Goal: Feedback & Contribution: Contribute content

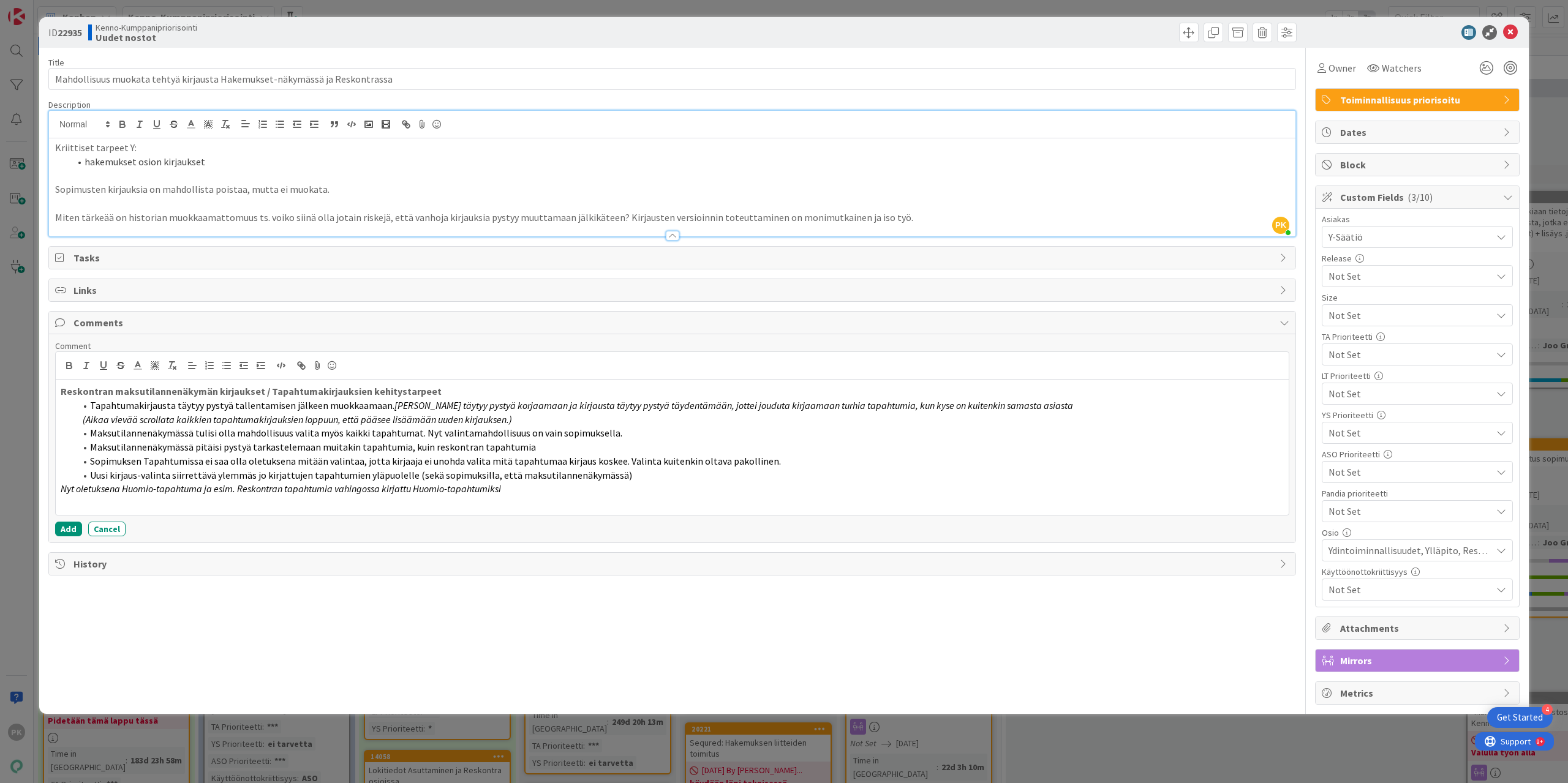
click at [524, 484] on p "Nyt oletuksena Huomio-tapahtuma ja esim. Reskontran tapahtumia vahingossa kirja…" at bounding box center [672, 489] width 1223 height 14
click at [524, 483] on p "Nyt oletuksena Huomio-tapahtuma ja esim. Reskontran tapahtumia vahingossa kirja…" at bounding box center [672, 489] width 1223 height 14
click at [588, 484] on p "Nyt oletuksena Huomio-tapahtuma ja esim. Reskontran tapahtumia vahingossa kirja…" at bounding box center [672, 489] width 1223 height 14
click at [112, 388] on strong "Reskontran maksutilannenäkymän kirjaukset / Tapahtumakirjauksien kehitystarpeet" at bounding box center [251, 391] width 381 height 12
click at [264, 388] on strong "Reskontran maksutilannenäkymän kirjaukset / Tapahtumakirjauksien kehitystarpeet" at bounding box center [251, 391] width 381 height 12
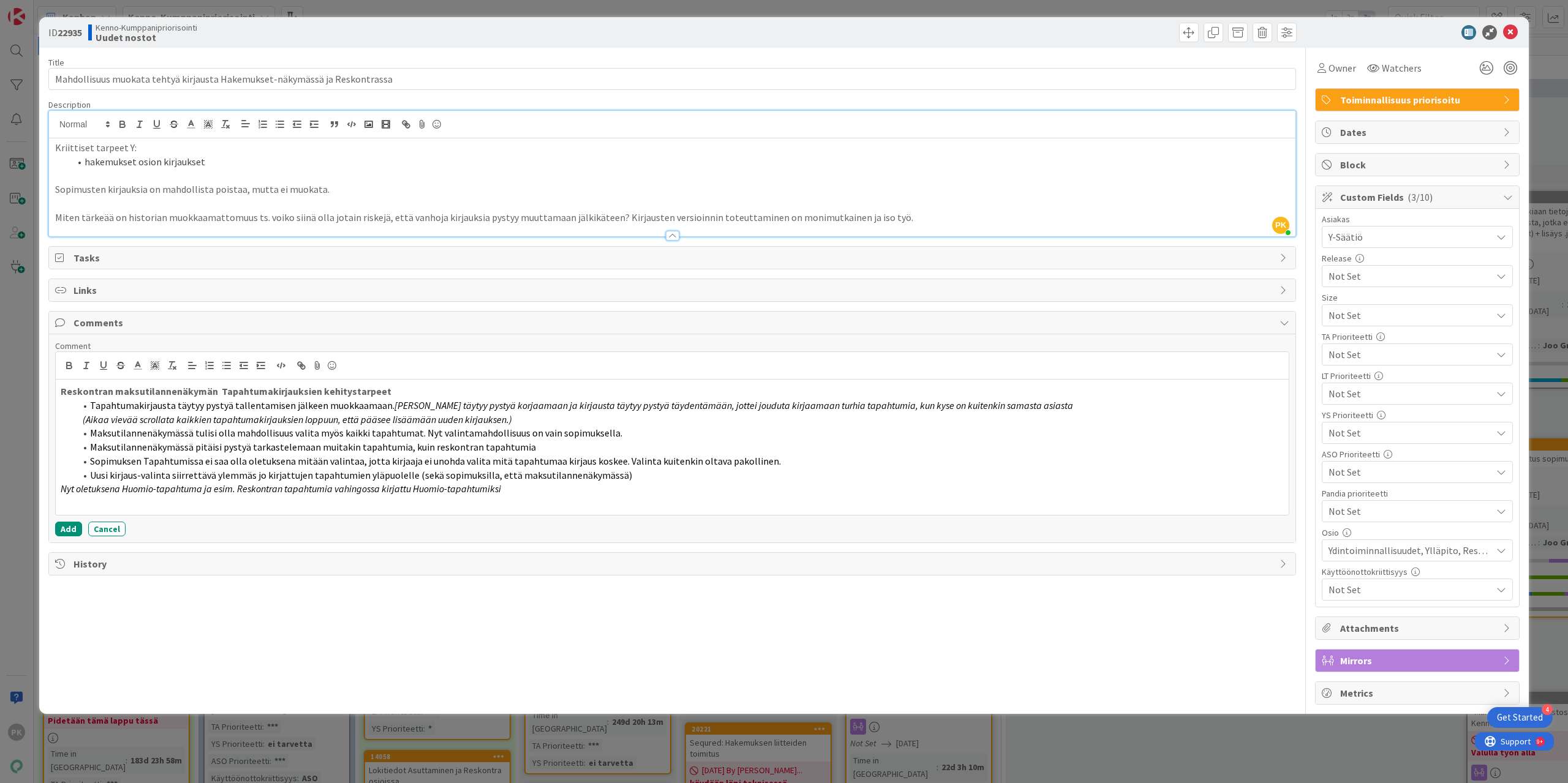
click at [61, 385] on strong "Reskontran maksutilannenäkymän Tapahtumakirjauksien kehitystarpeet" at bounding box center [226, 391] width 331 height 12
click at [61, 484] on p "Nyt oletuksena Huomio-tapahtuma ja esim. Reskontran tapahtumia vahingossa kirja…" at bounding box center [672, 489] width 1223 height 14
click at [586, 485] on p "Nyt oletuksena Huomio-tapahtuma ja esim. Reskontran tapahtumia vahingossa kirja…" at bounding box center [672, 489] width 1223 height 14
click at [579, 487] on p "Nyt oletuksena Huomio-tapahtuma ja esim. Reskontran tapahtumia vahingossa kirja…" at bounding box center [672, 489] width 1223 height 14
drag, startPoint x: 59, startPoint y: 517, endPoint x: 269, endPoint y: 509, distance: 210.2
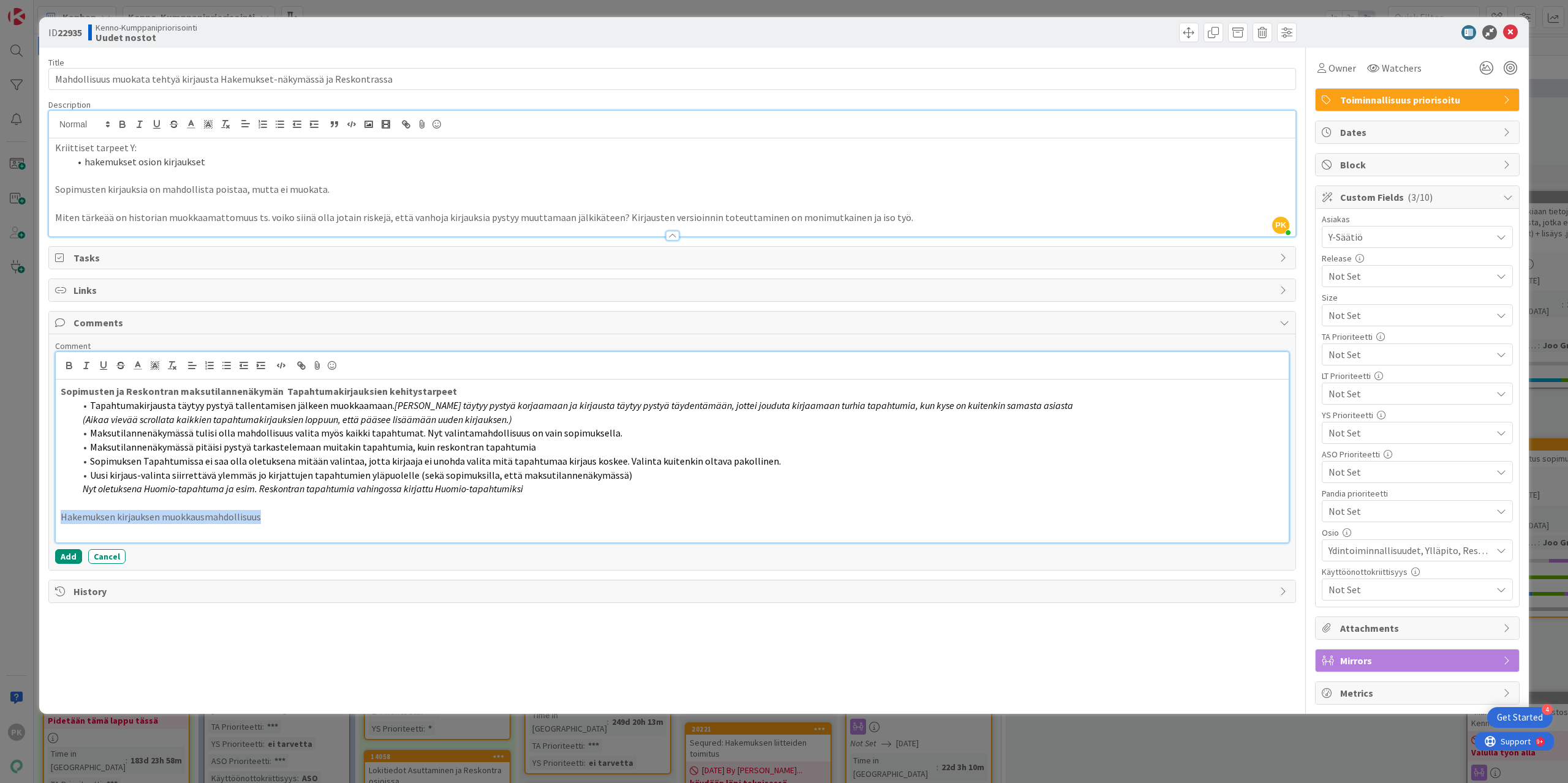
click at [269, 509] on div "Sopimusten ja Reskontran maksutilannenäkymän Tapahtumakirjauksien kehitystarpee…" at bounding box center [672, 461] width 1233 height 163
drag, startPoint x: 239, startPoint y: 514, endPoint x: 67, endPoint y: 358, distance: 232.2
click at [67, 360] on icon "button" at bounding box center [69, 366] width 11 height 11
click at [277, 515] on p "Hakemuksen kirjauksen muokkausmahdollisuus" at bounding box center [672, 518] width 1223 height 14
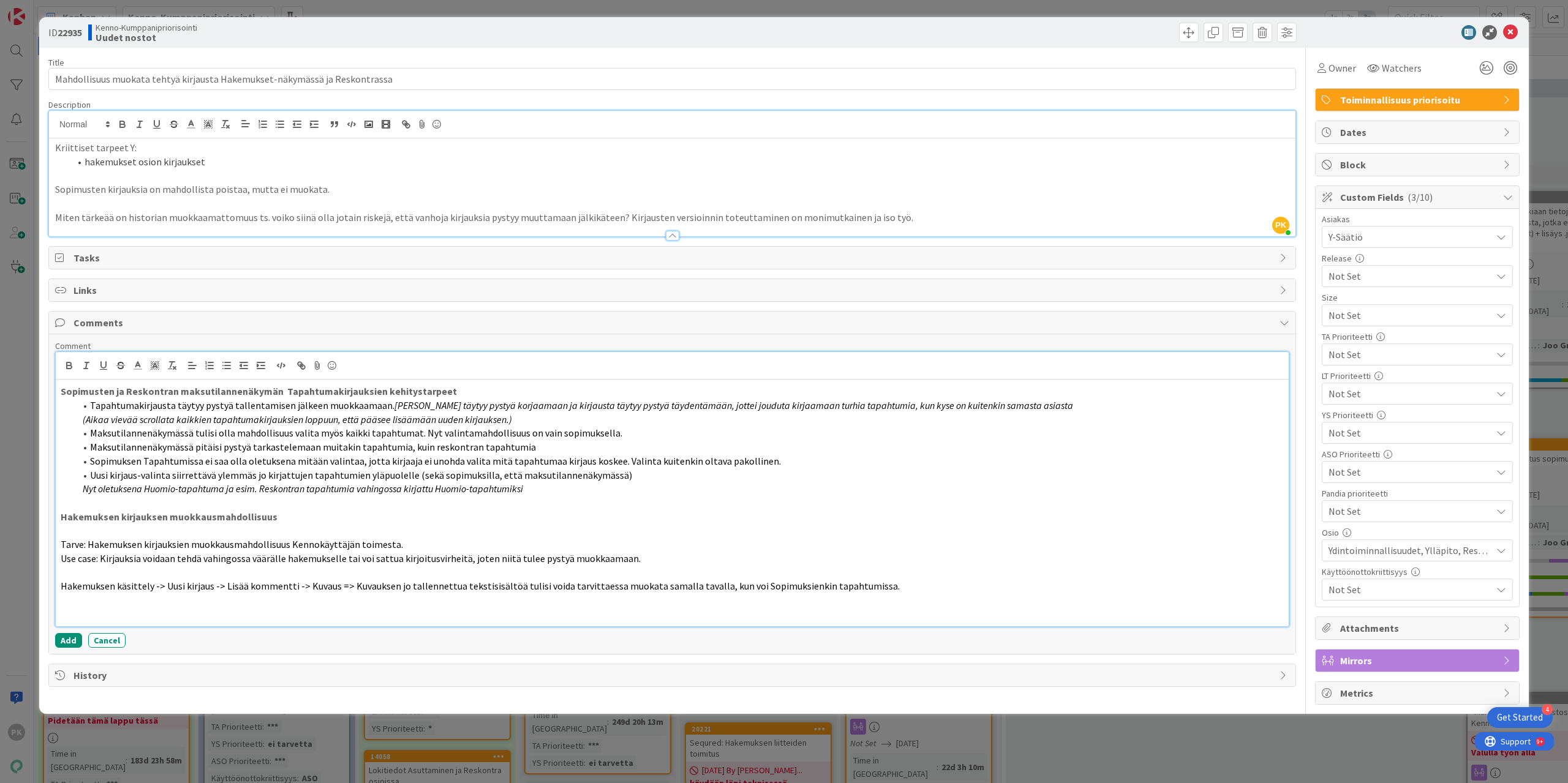
click at [87, 541] on span "Tarve: Hakemuksen kirjauksien muokkausmahdollisuus Kennokäyttäjän toimesta." at bounding box center [232, 544] width 342 height 12
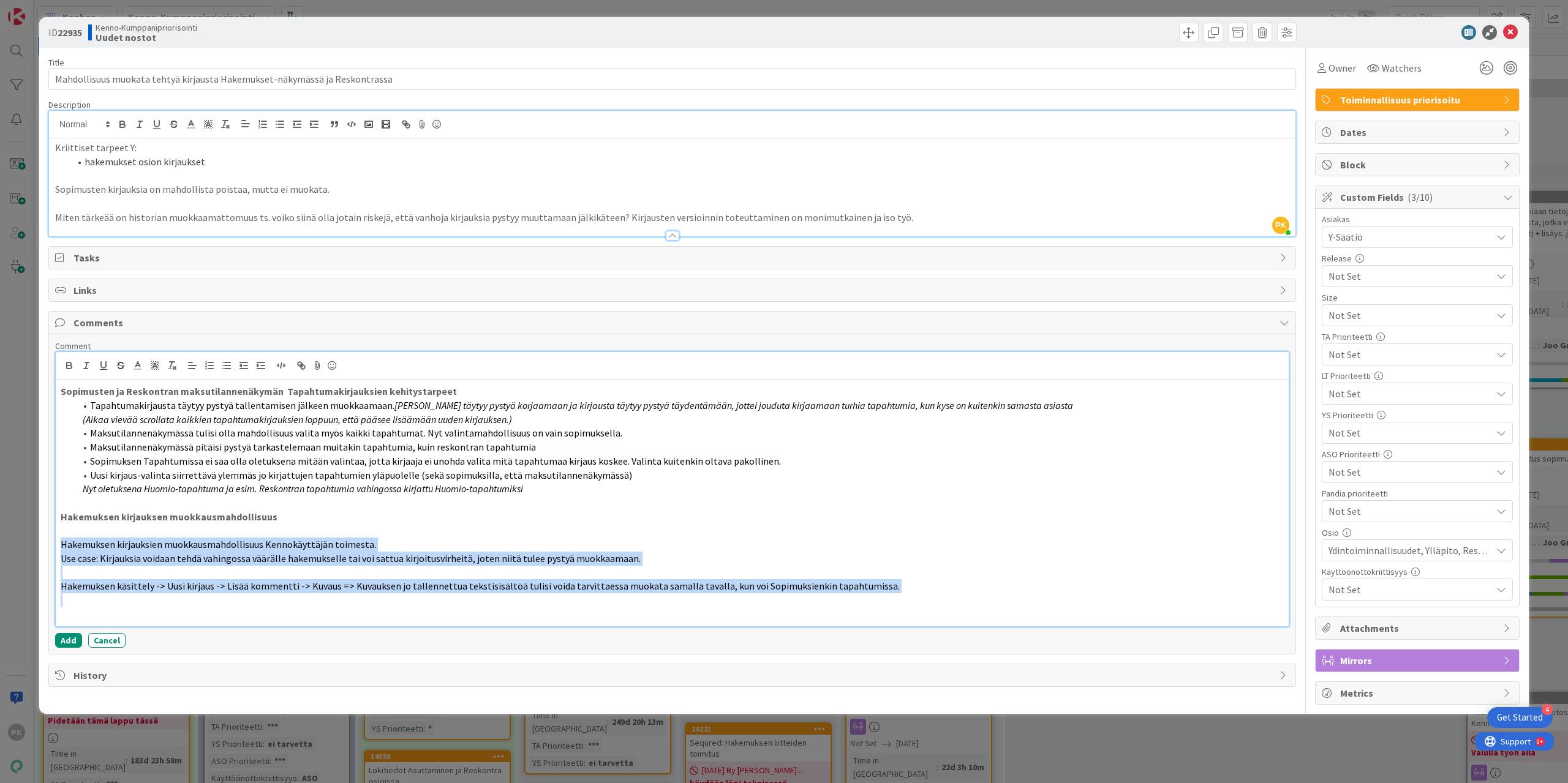
drag, startPoint x: 62, startPoint y: 541, endPoint x: 882, endPoint y: 593, distance: 821.6
click at [882, 593] on div "Sopimusten ja Reskontran maksutilannenäkymän Tapahtumakirjauksien kehitystarpee…" at bounding box center [672, 503] width 1233 height 246
click at [211, 367] on icon "button" at bounding box center [209, 366] width 11 height 11
click at [226, 366] on line "button" at bounding box center [227, 366] width 6 height 0
click at [393, 602] on p at bounding box center [672, 600] width 1223 height 14
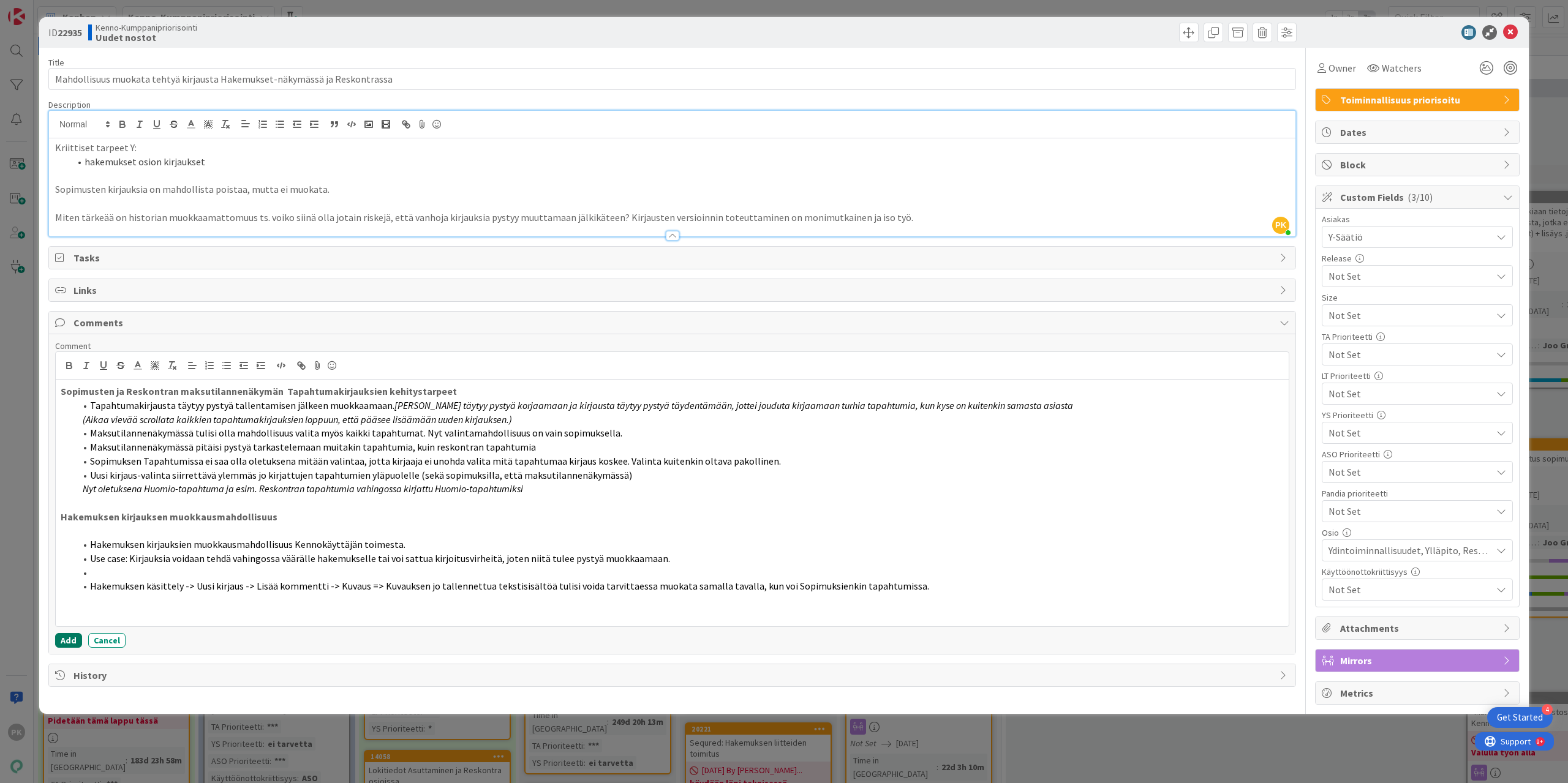
click at [65, 635] on button "Add" at bounding box center [69, 640] width 27 height 15
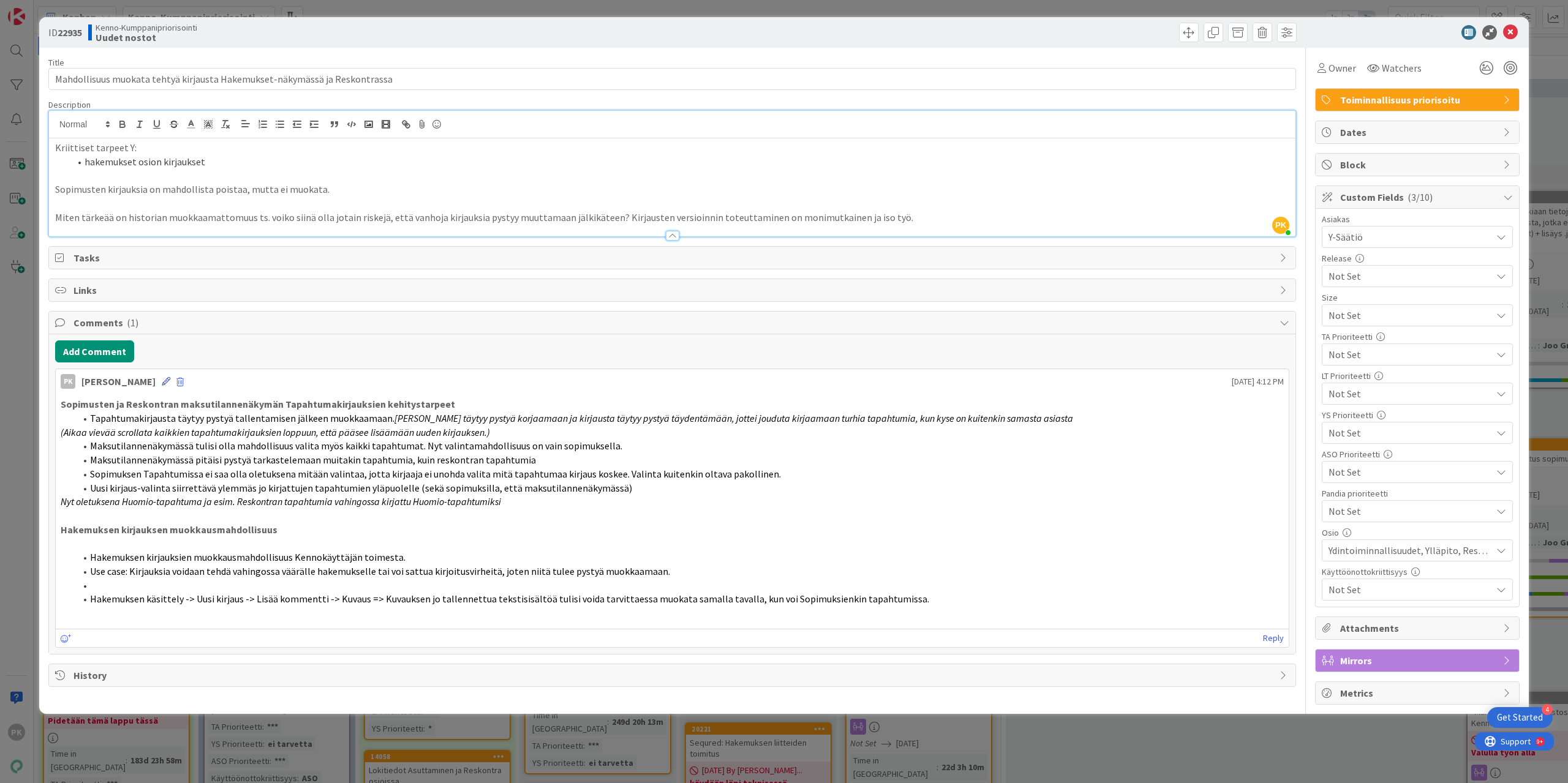
click at [162, 378] on icon at bounding box center [165, 381] width 8 height 8
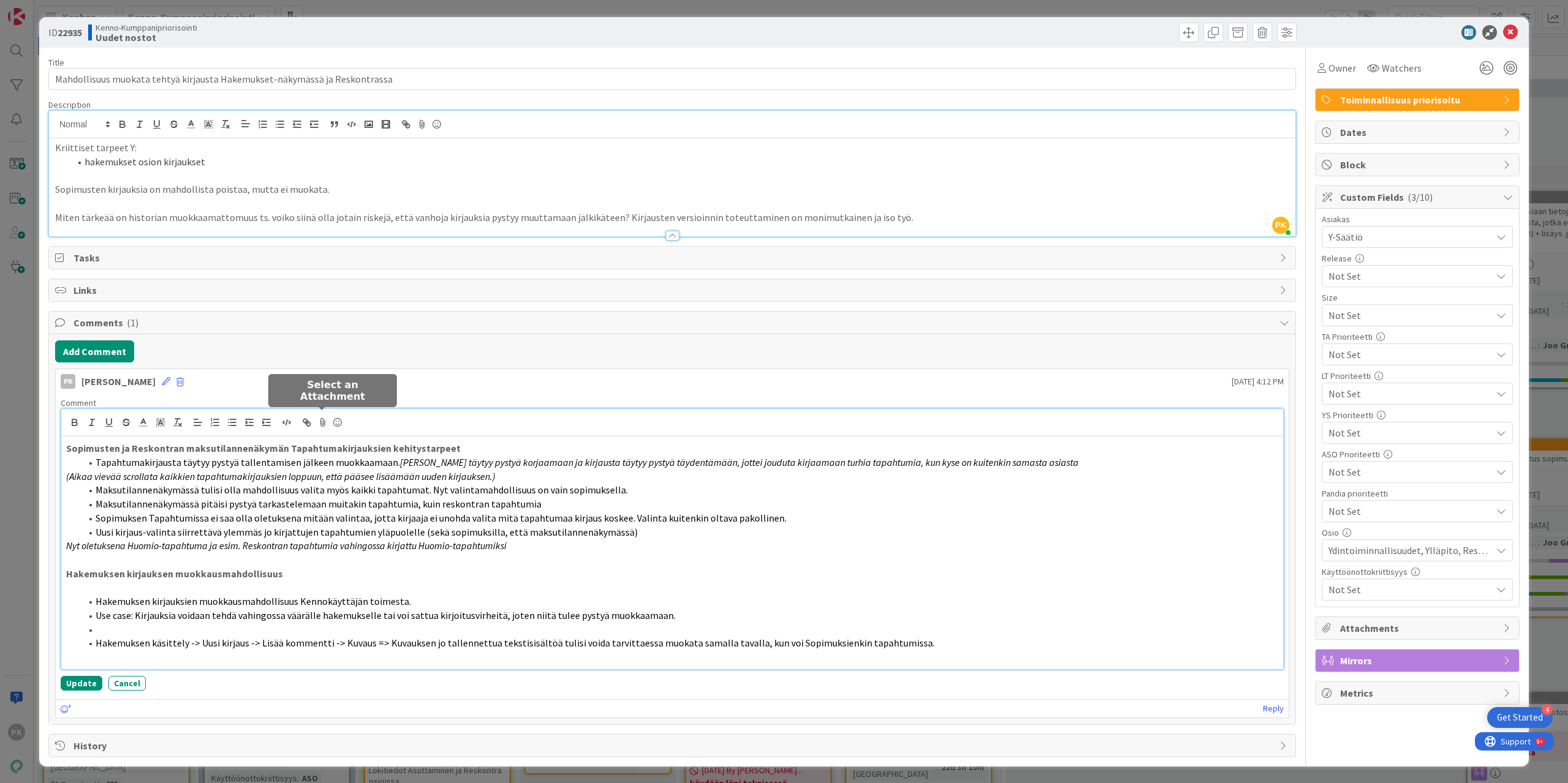
click at [321, 423] on icon at bounding box center [323, 423] width 15 height 17
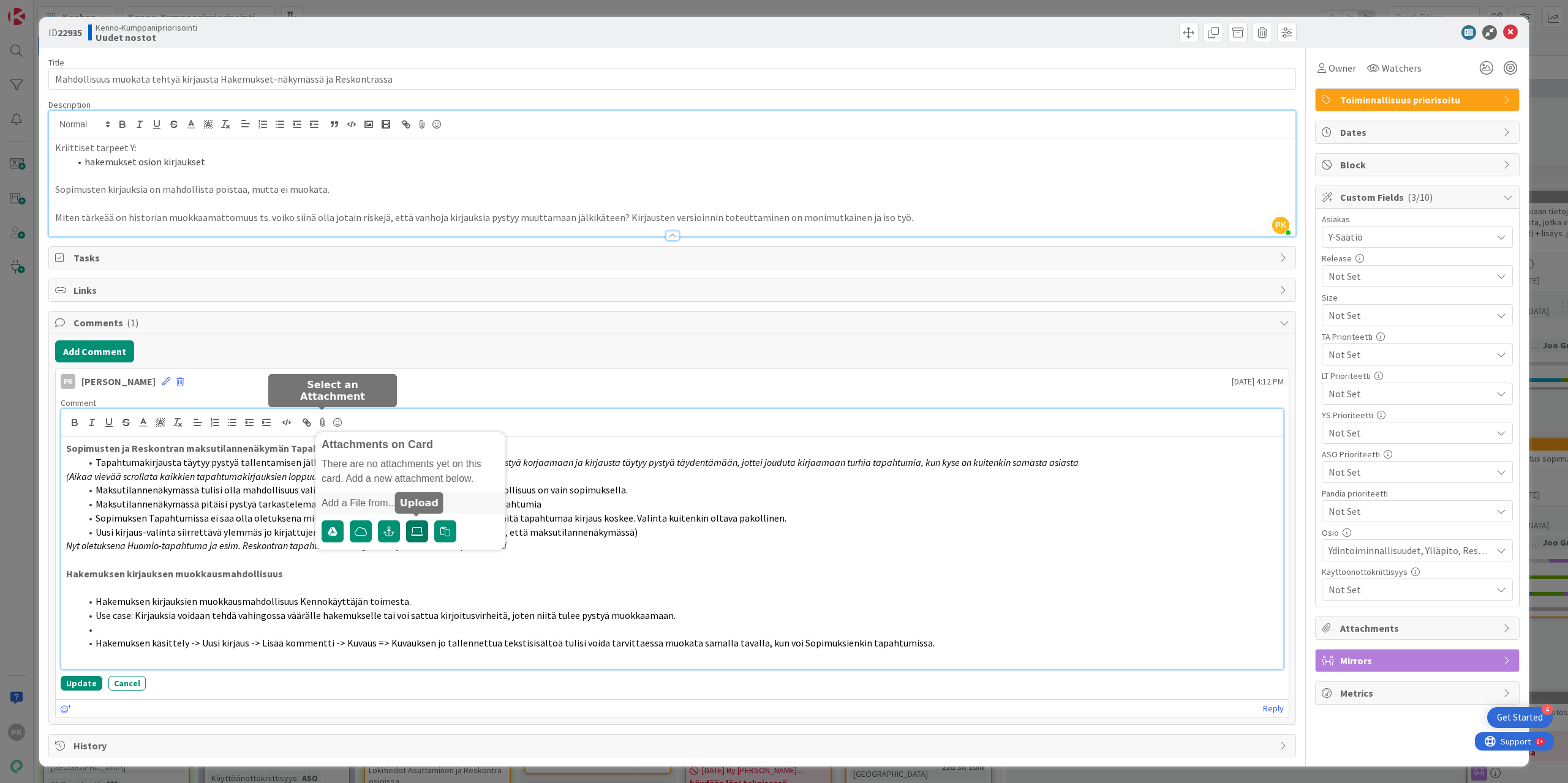
click at [421, 531] on icon at bounding box center [417, 531] width 12 height 10
click at [406, 521] on input "file" at bounding box center [406, 521] width 0 height 0
click at [323, 419] on icon at bounding box center [323, 423] width 15 height 17
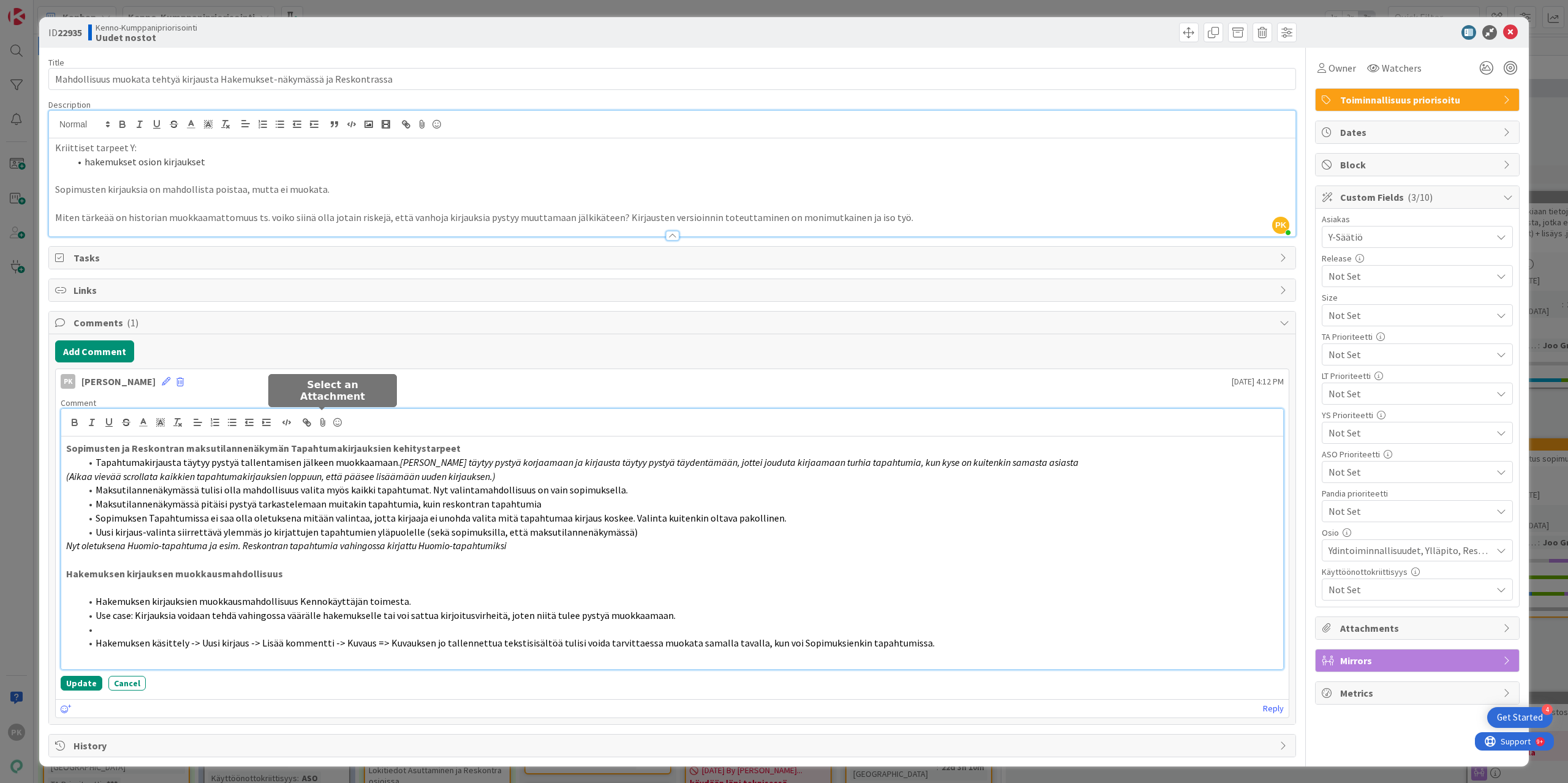
click at [323, 419] on icon at bounding box center [323, 423] width 15 height 17
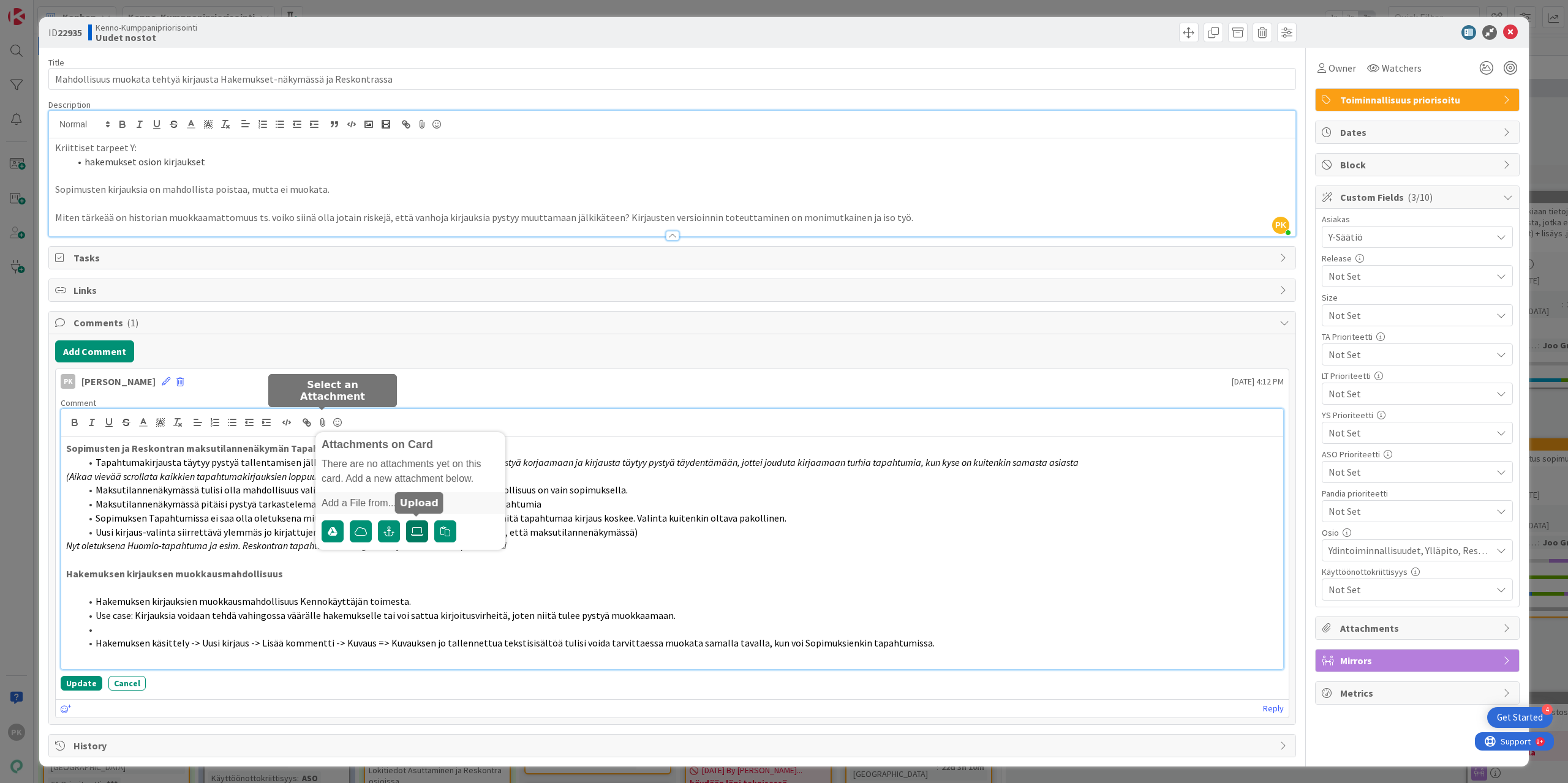
click at [420, 528] on icon at bounding box center [417, 531] width 12 height 10
click at [406, 521] on input "file" at bounding box center [406, 521] width 0 height 0
click at [83, 677] on button "Update" at bounding box center [81, 683] width 42 height 15
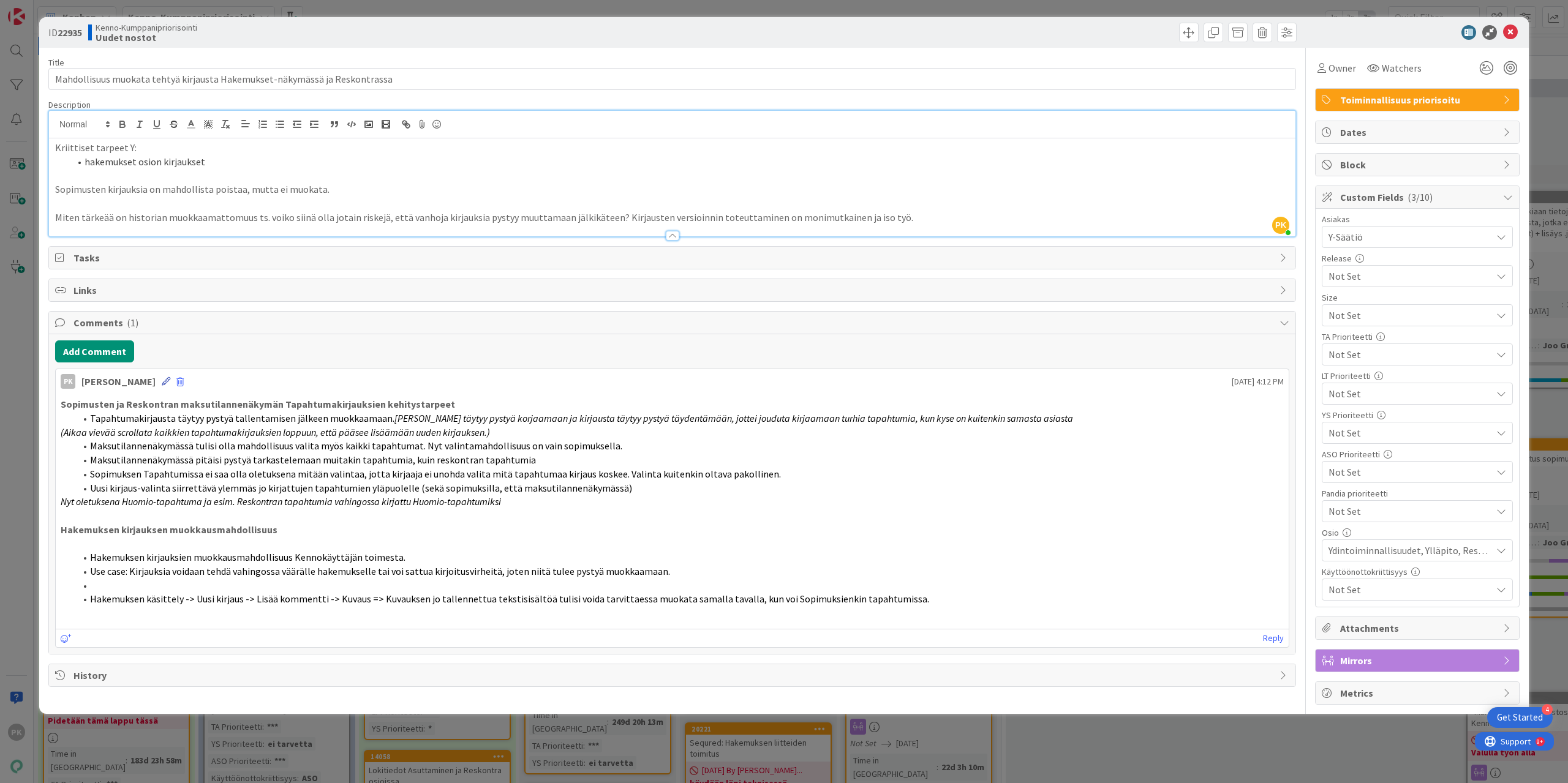
click at [162, 377] on icon at bounding box center [165, 381] width 8 height 8
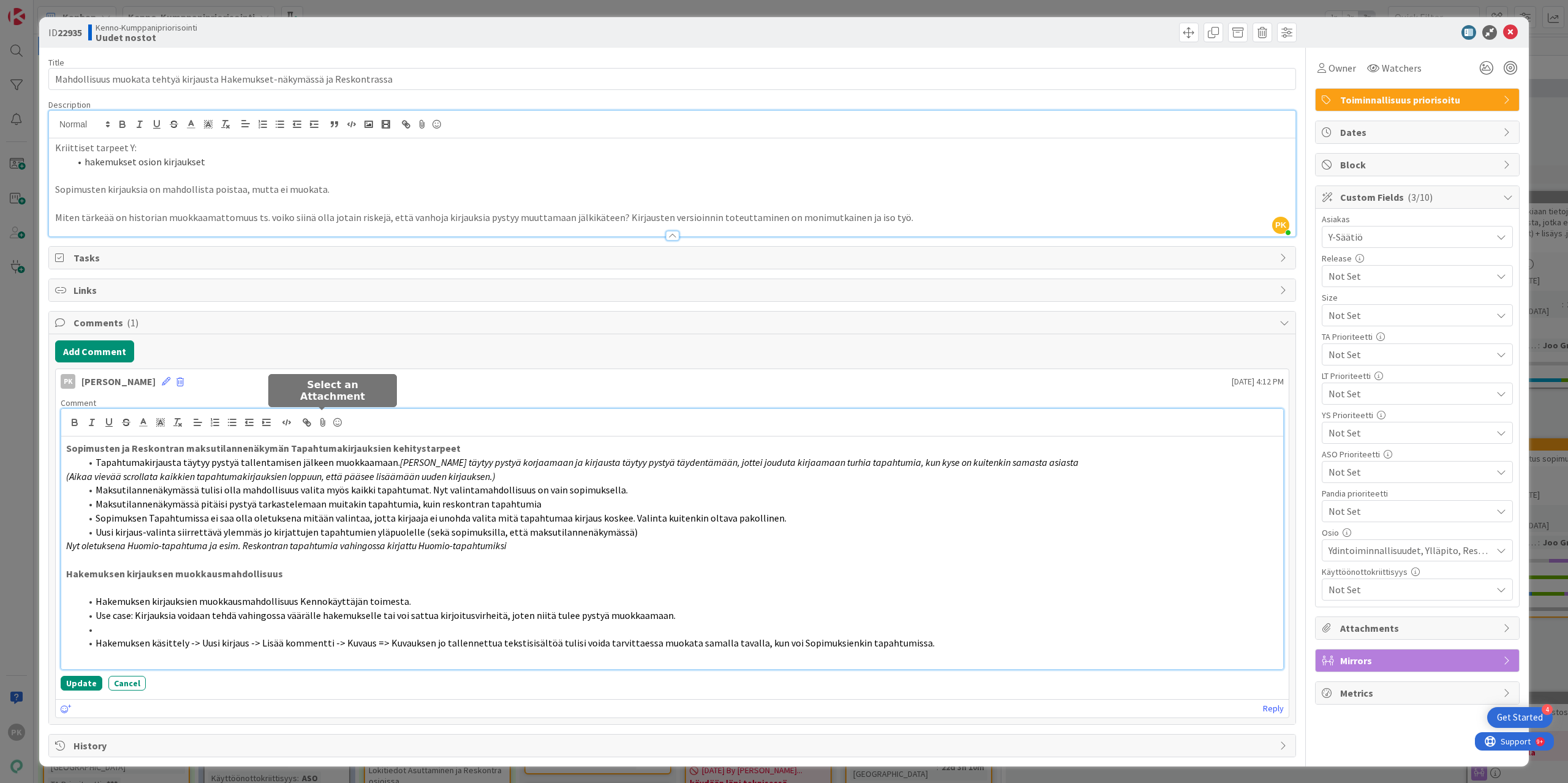
click at [321, 417] on icon at bounding box center [323, 423] width 15 height 17
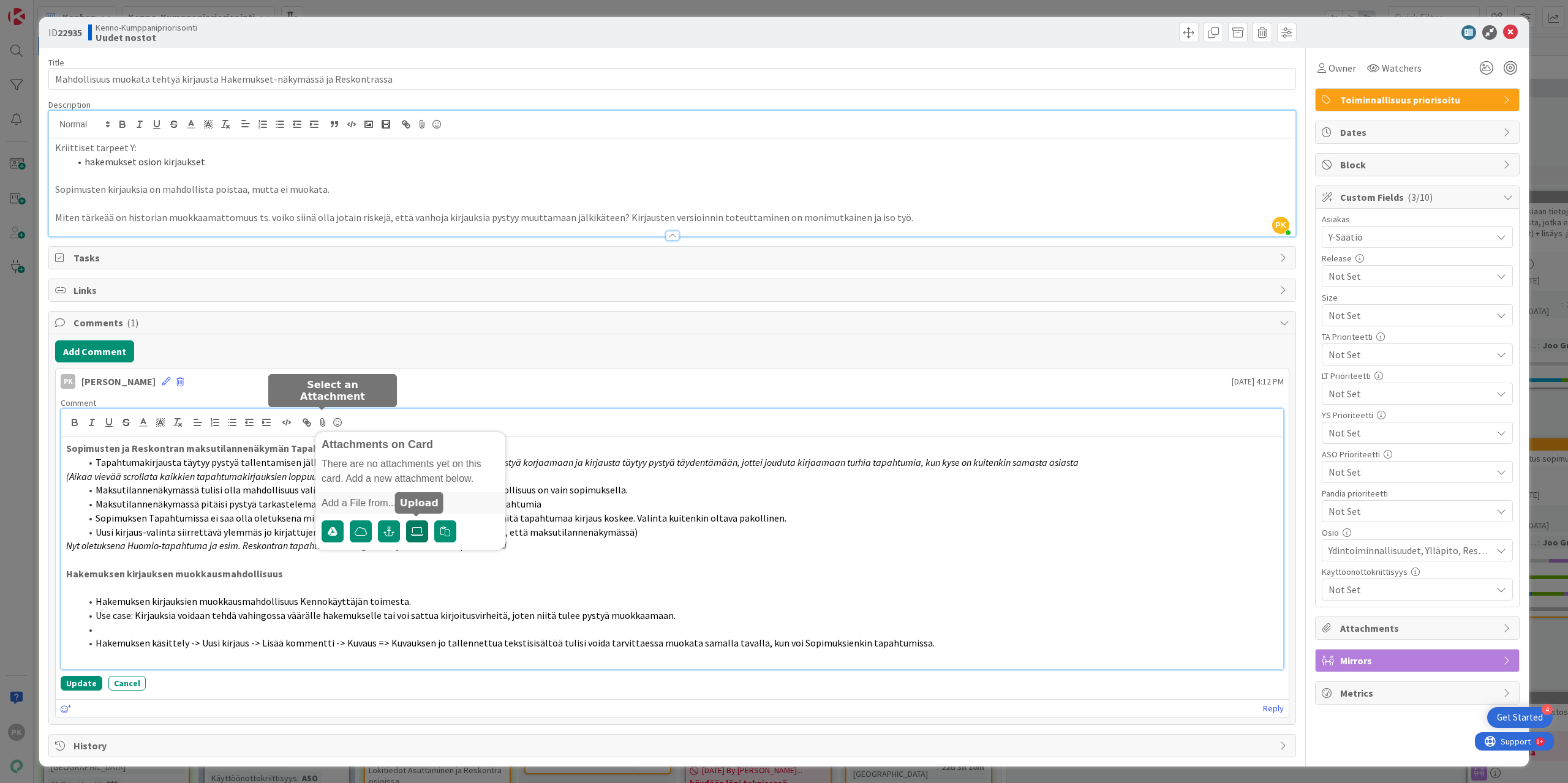
click at [416, 528] on icon at bounding box center [417, 531] width 12 height 10
click at [406, 521] on input "file" at bounding box center [406, 521] width 0 height 0
click at [1336, 628] on div "Attachments" at bounding box center [1417, 628] width 203 height 22
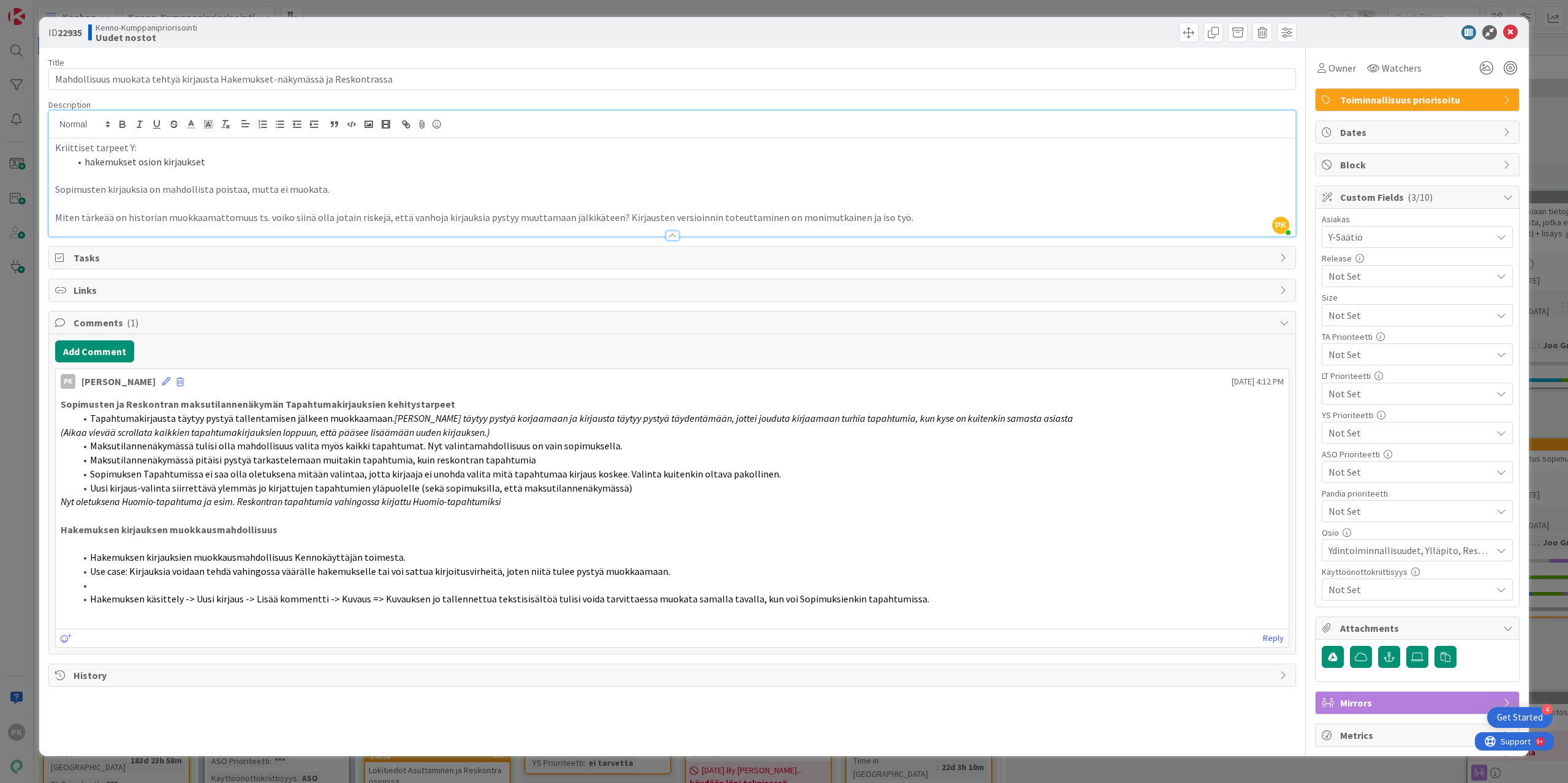
click at [1114, 593] on li "Hakemuksen käsittely -> Uusi kirjaus -> Lisää kommentti -> Kuvaus => Kuvauksen …" at bounding box center [679, 600] width 1208 height 14
click at [670, 235] on div at bounding box center [672, 235] width 13 height 10
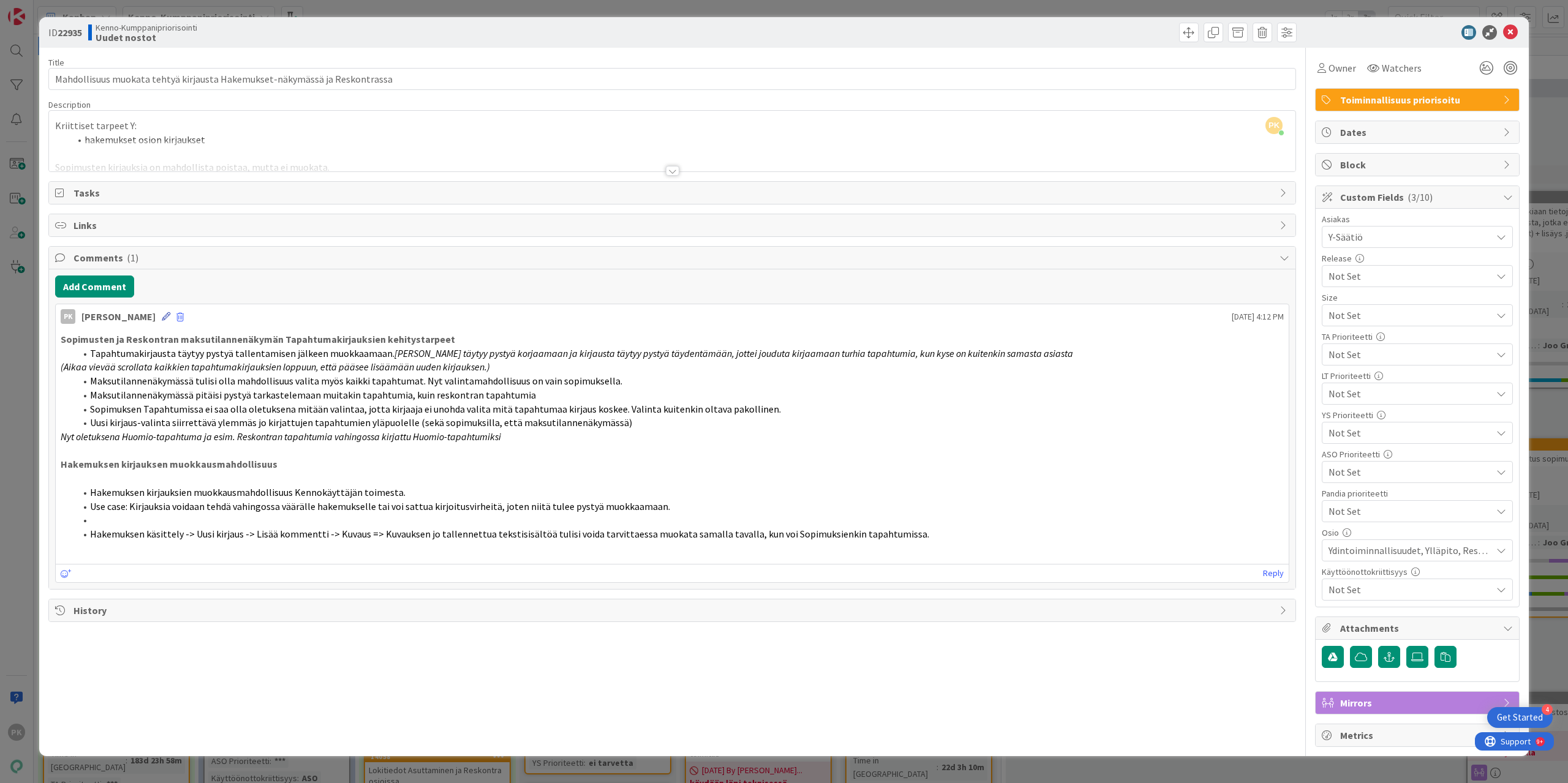
click at [162, 312] on icon at bounding box center [165, 316] width 8 height 8
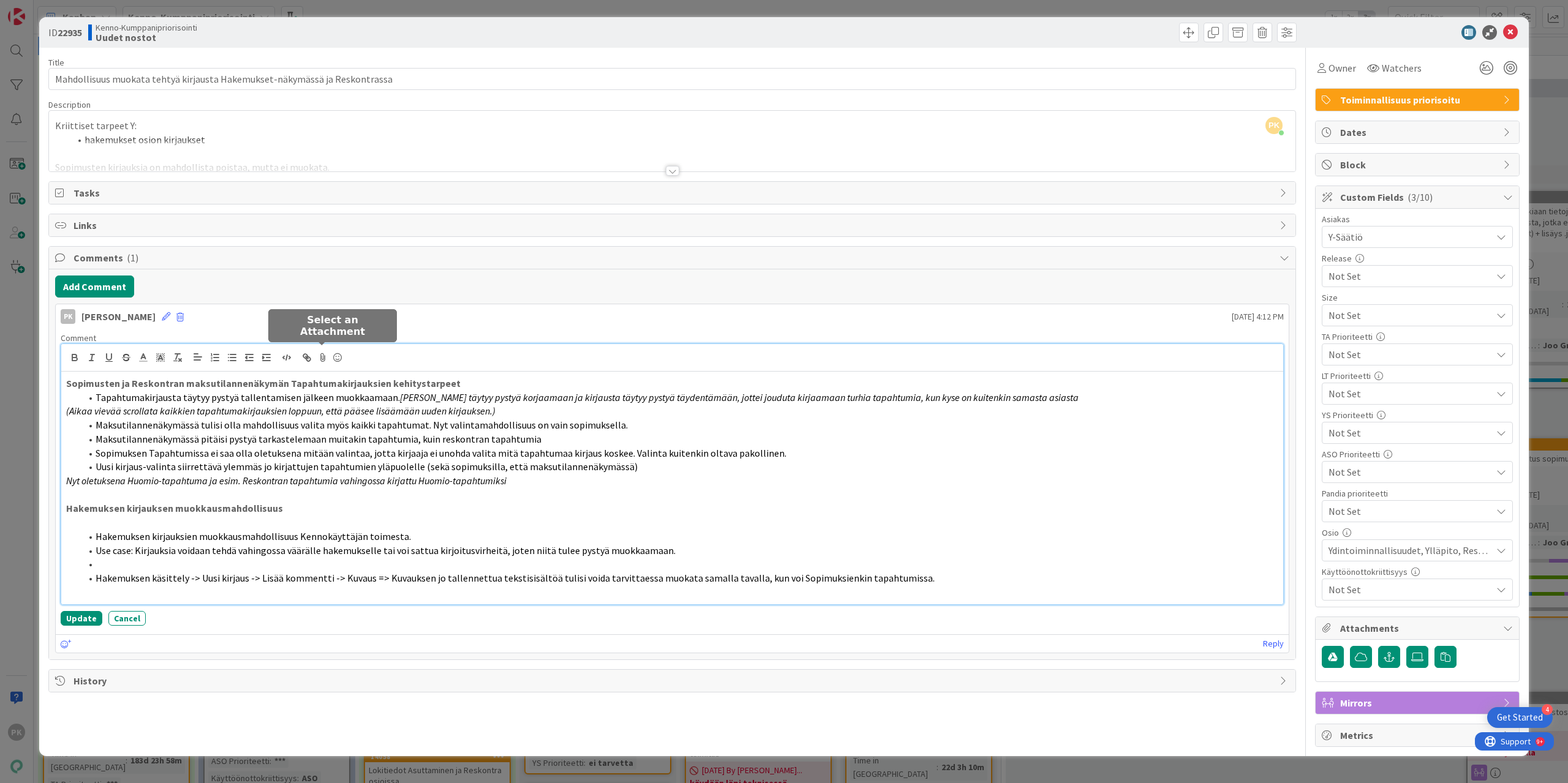
click at [317, 351] on icon at bounding box center [323, 357] width 15 height 17
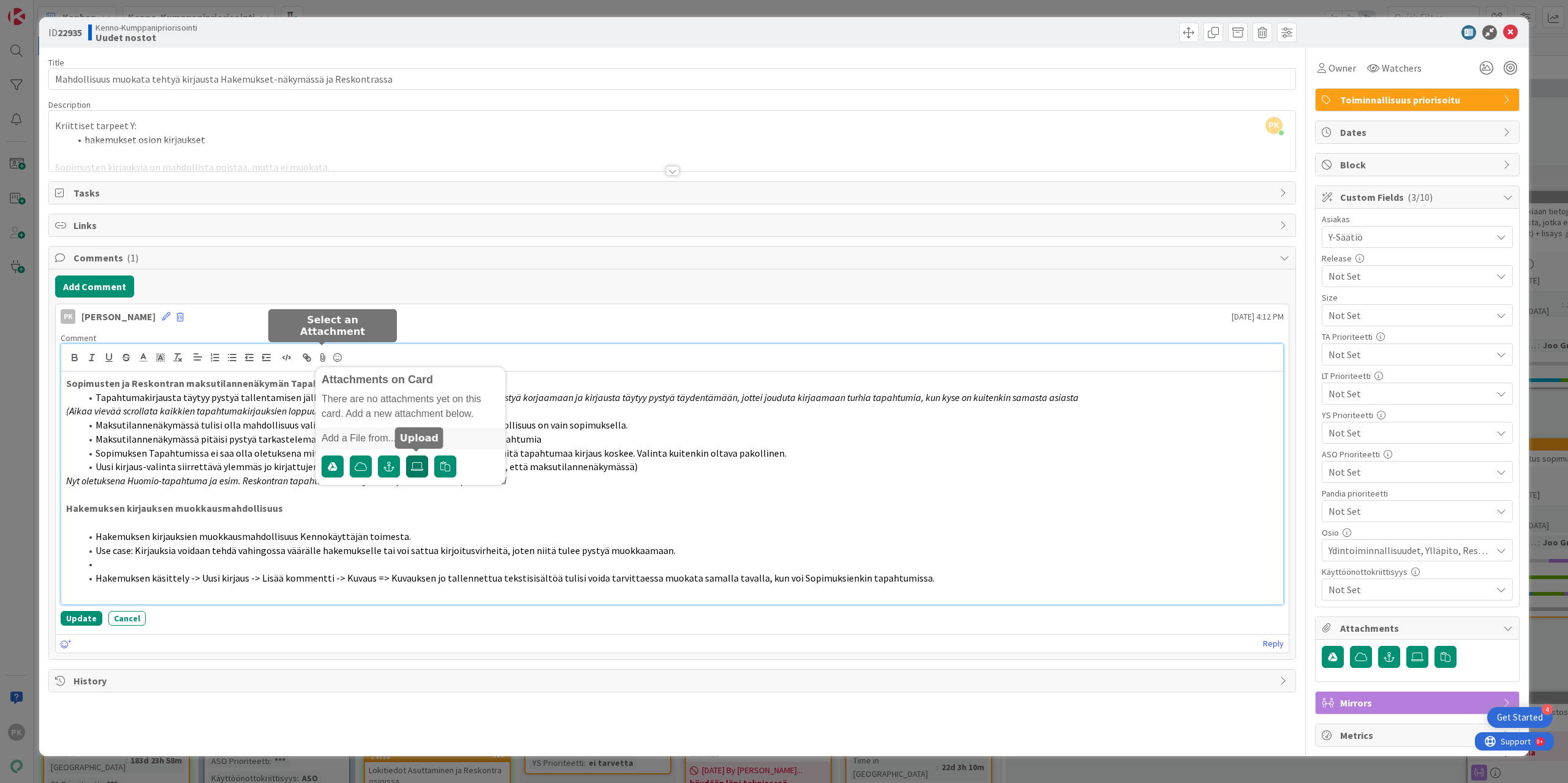
click at [414, 462] on icon at bounding box center [417, 466] width 12 height 10
click at [406, 456] on input "file" at bounding box center [406, 456] width 0 height 0
click at [1508, 28] on icon at bounding box center [1510, 32] width 15 height 15
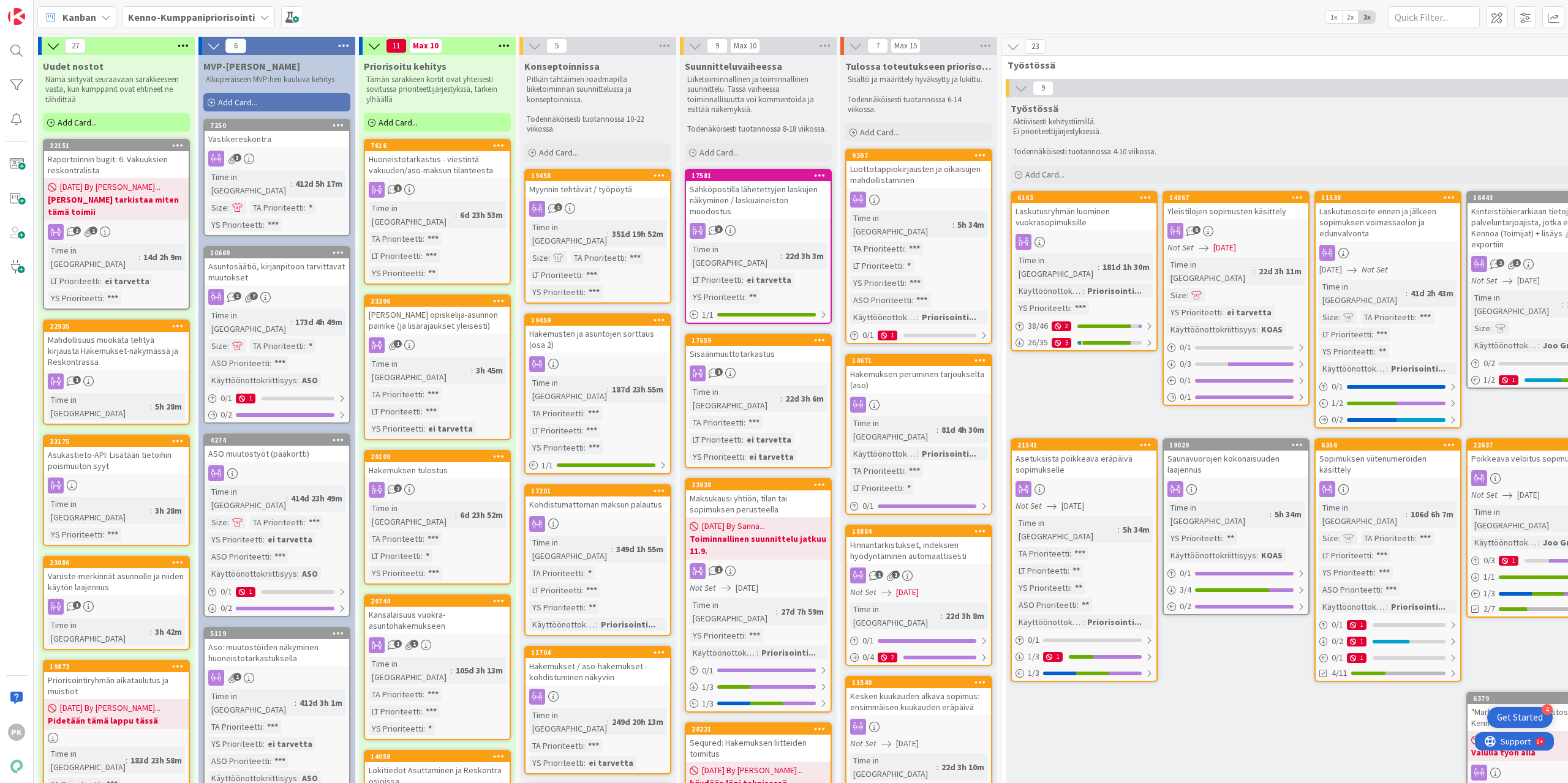
click at [114, 333] on div "Mahdollisuus muokata tehtyä kirjausta Hakemukset-näkymässä ja Reskontrassa" at bounding box center [116, 351] width 144 height 38
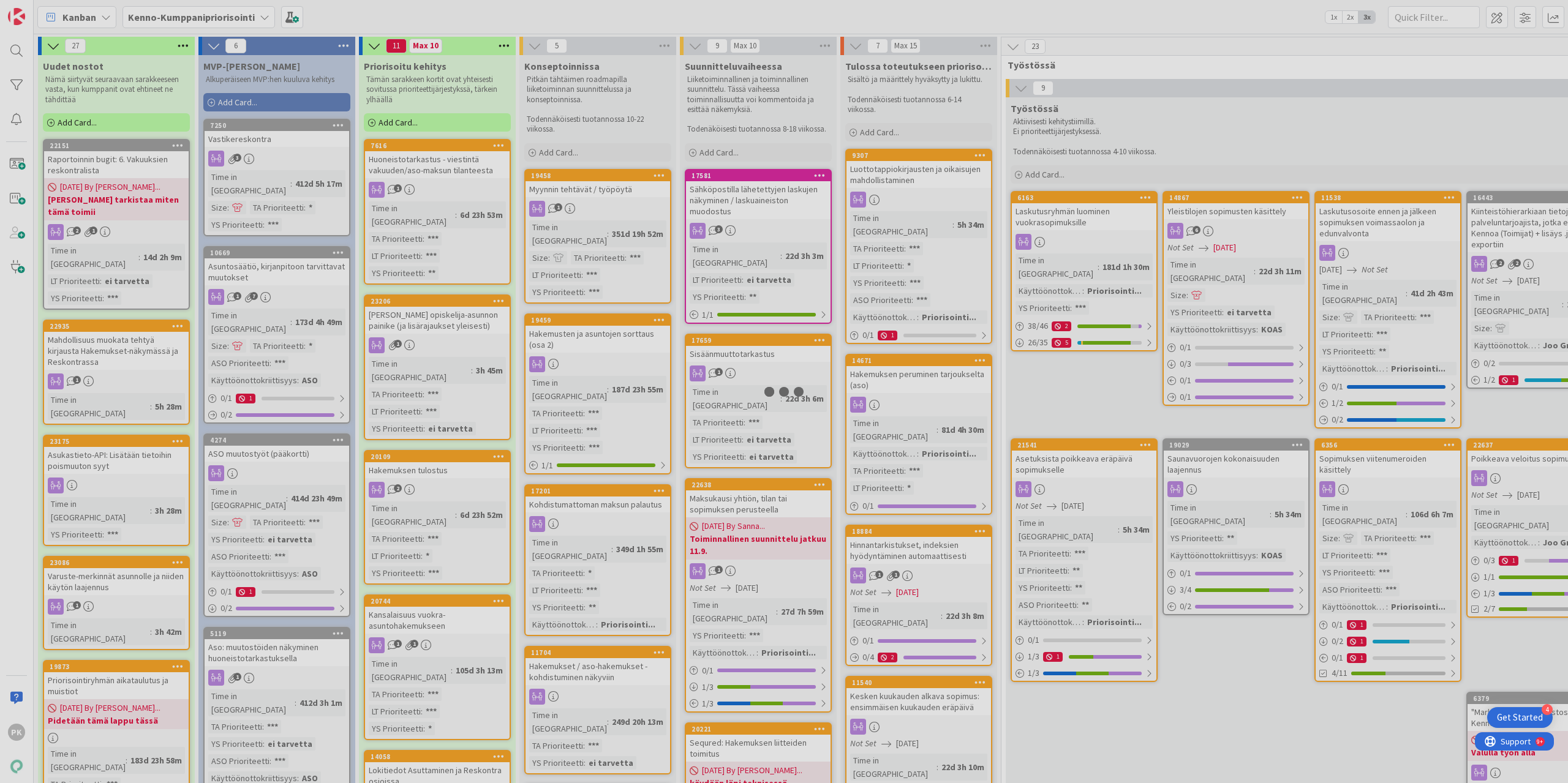
click at [114, 333] on div at bounding box center [784, 391] width 1568 height 783
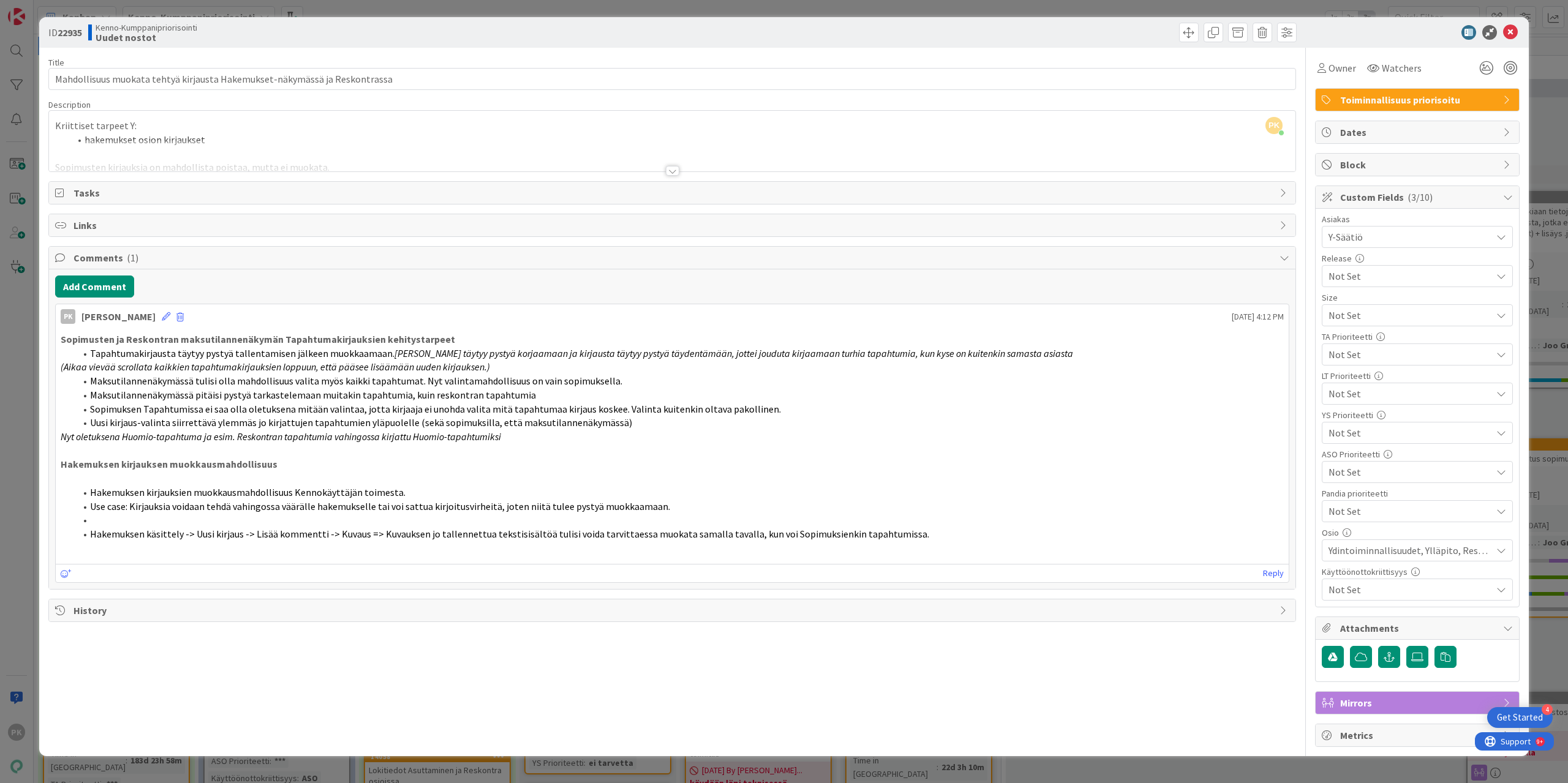
click at [1451, 621] on span "Attachments" at bounding box center [1419, 628] width 156 height 15
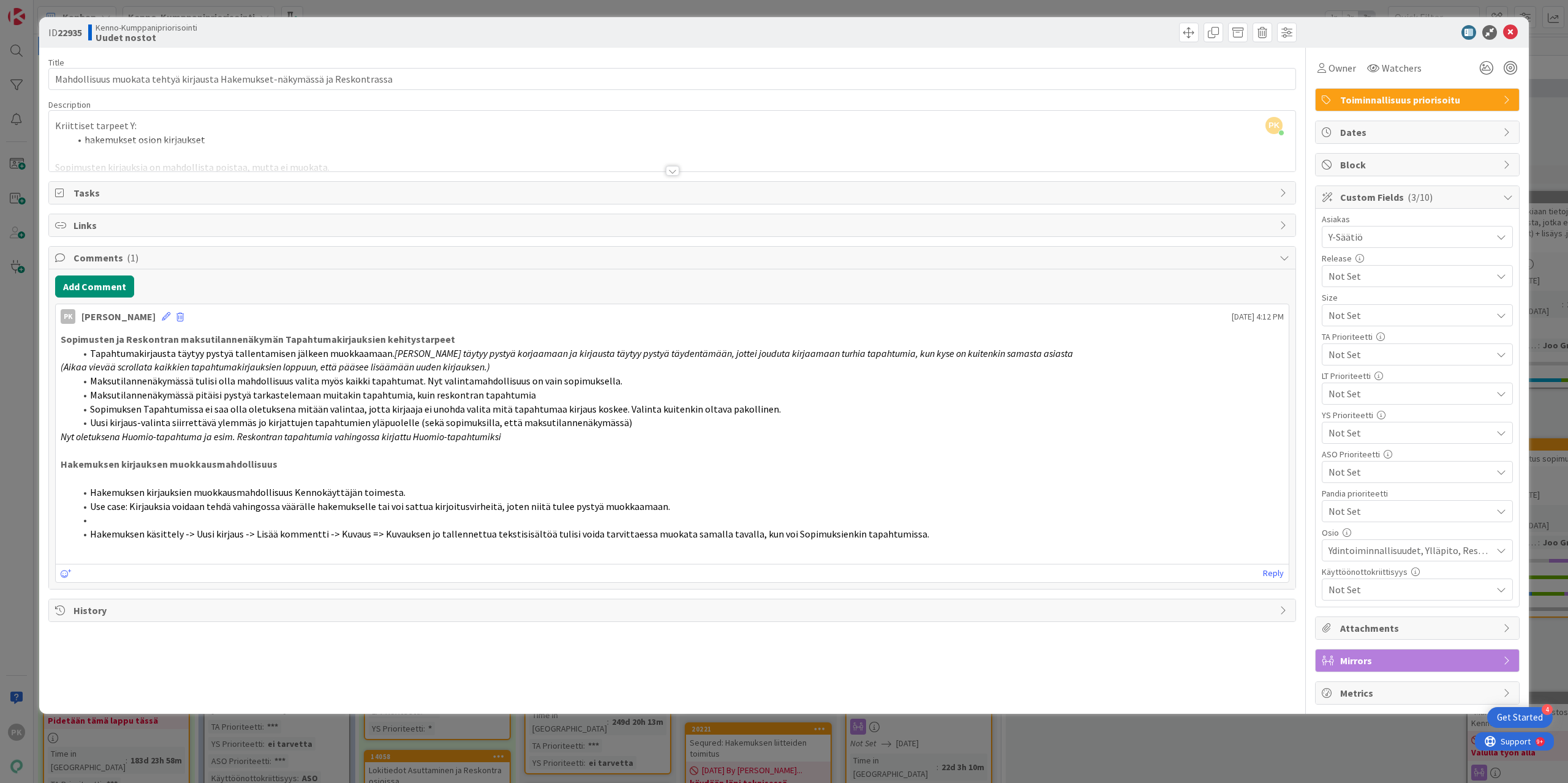
click at [1259, 644] on div "Title 74 / 128 Mahdollisuus muokata tehtyä kirjausta Hakemukset-näkymässä ja Re…" at bounding box center [671, 376] width 1247 height 657
click at [1147, 402] on li "Sopimuksen Tapahtumissa ei saa olla oletuksena mitään valintaa, jotta kirjaaja …" at bounding box center [679, 409] width 1208 height 14
click at [162, 312] on icon at bounding box center [165, 316] width 8 height 8
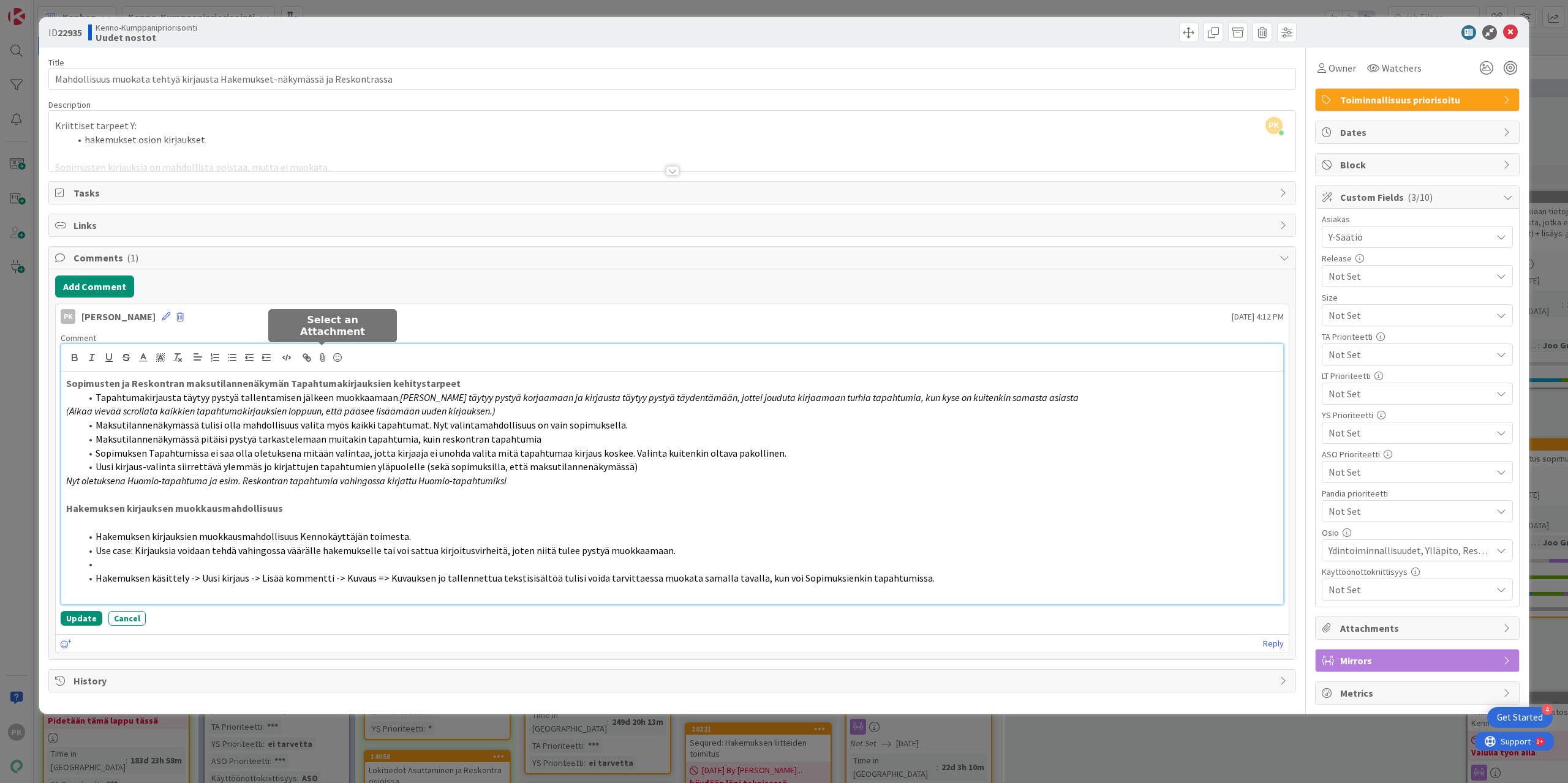
click at [321, 351] on icon at bounding box center [323, 357] width 15 height 17
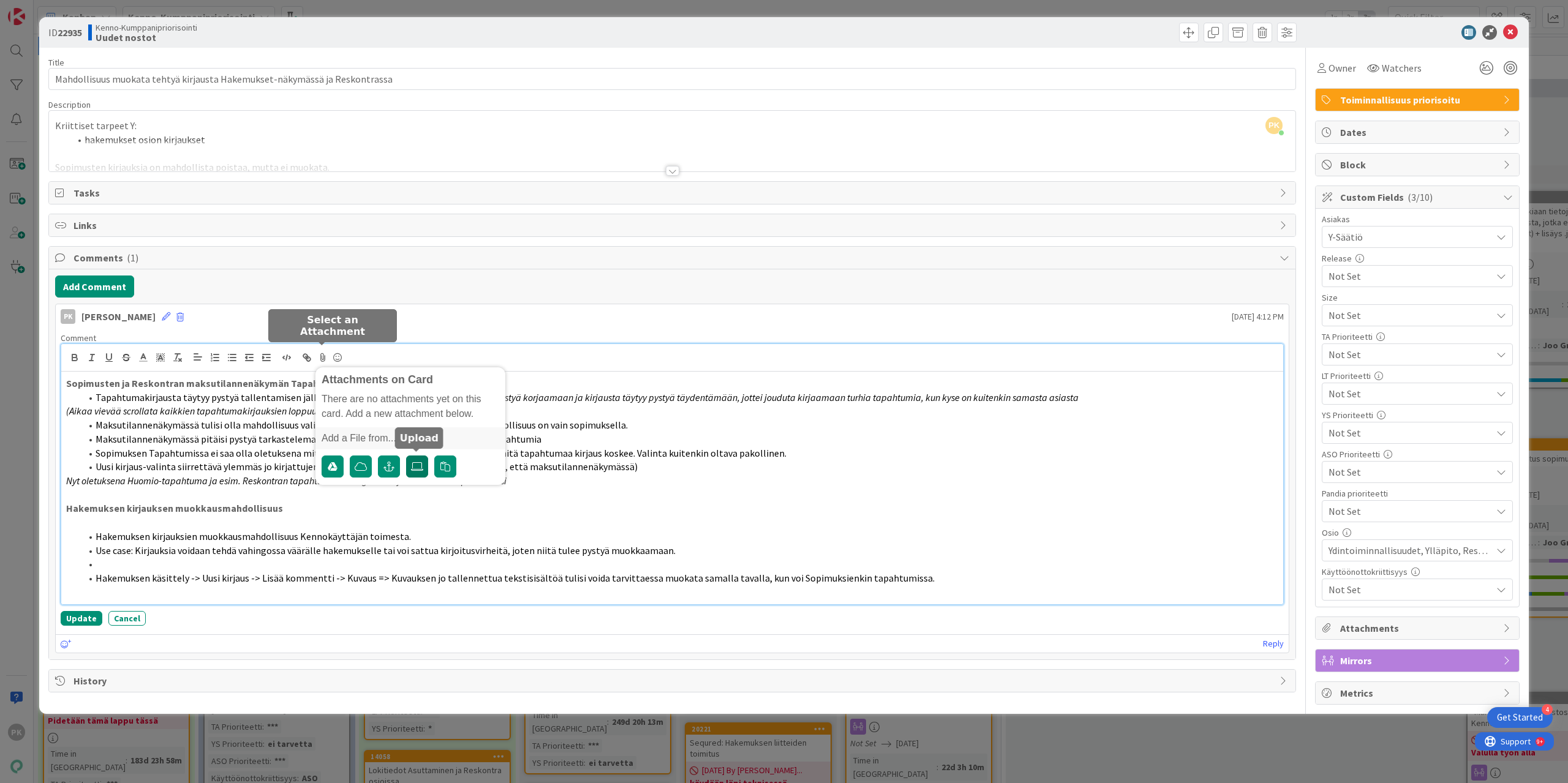
click at [414, 462] on icon at bounding box center [417, 466] width 12 height 10
click at [406, 456] on input "file" at bounding box center [406, 456] width 0 height 0
click at [417, 462] on icon at bounding box center [417, 466] width 12 height 10
click at [406, 456] on input "file" at bounding box center [406, 456] width 0 height 0
click at [67, 614] on button "Update" at bounding box center [81, 618] width 42 height 15
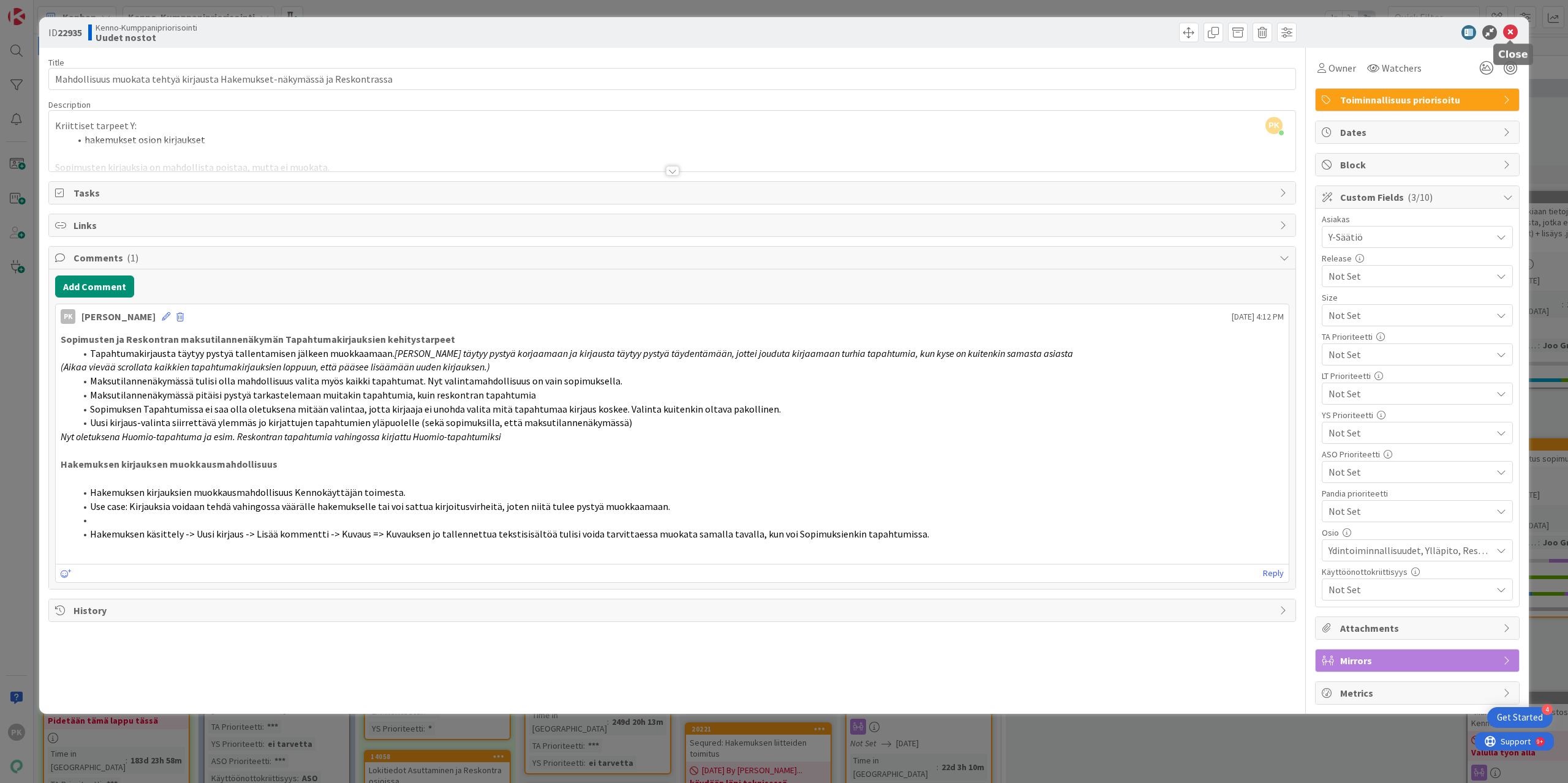
click at [1513, 28] on icon at bounding box center [1510, 32] width 15 height 15
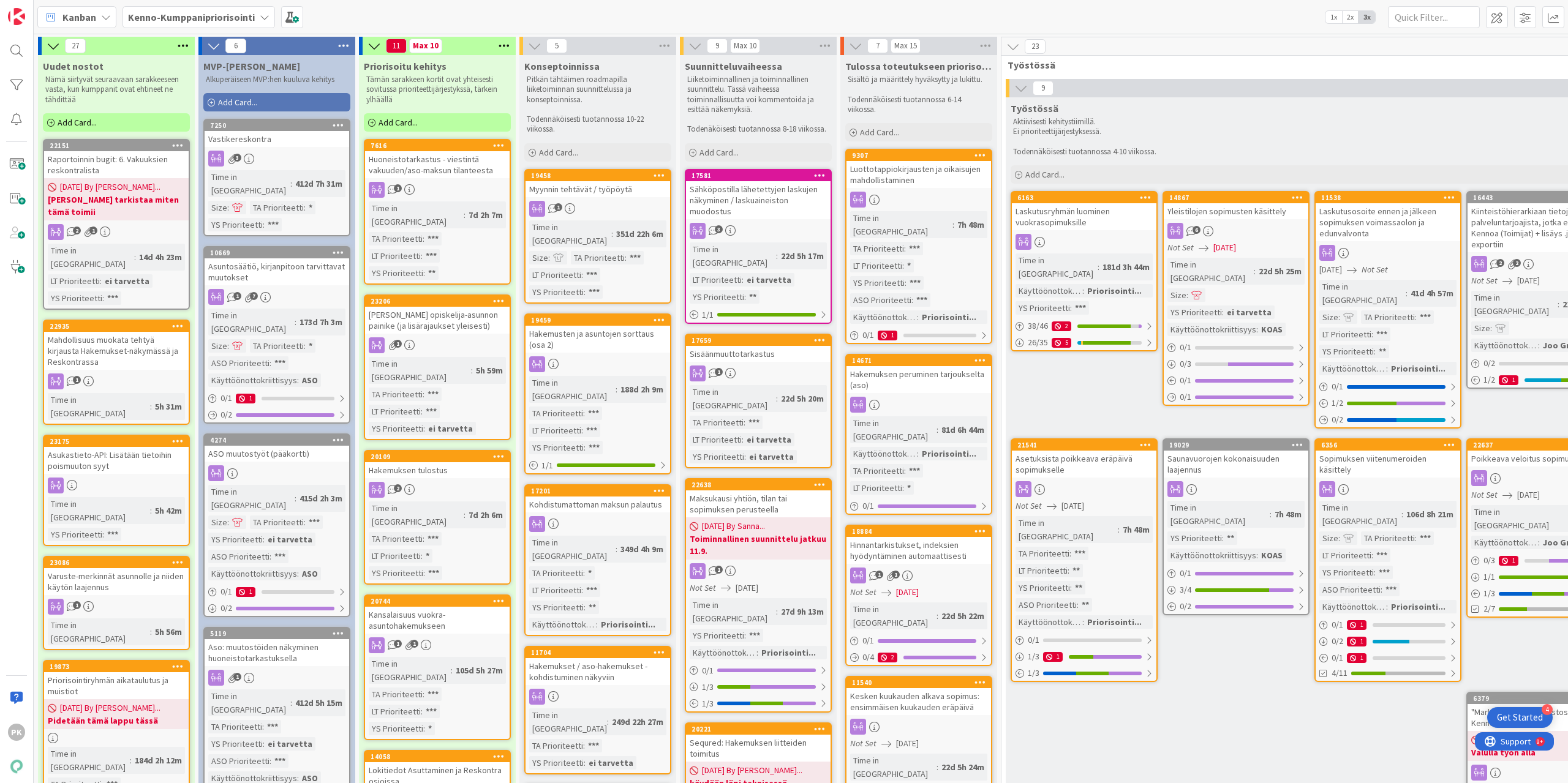
click at [124, 333] on div "Mahdollisuus muokata tehtyä kirjausta Hakemukset-näkymässä ja Reskontrassa" at bounding box center [116, 351] width 144 height 38
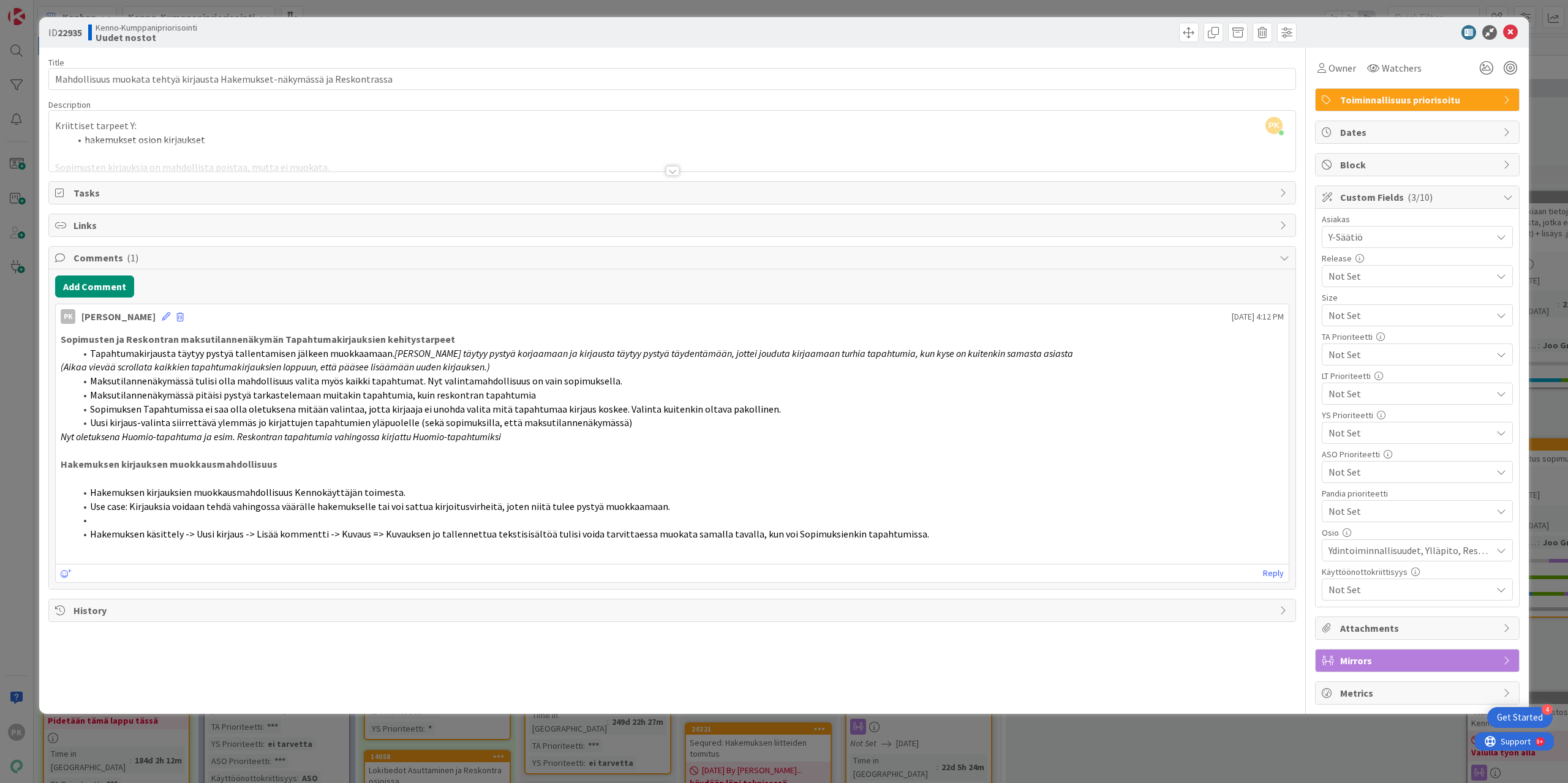
click at [1394, 432] on span "Not Set" at bounding box center [1406, 433] width 156 height 17
click at [1330, 525] on icon at bounding box center [1333, 528] width 10 height 19
click at [162, 316] on icon at bounding box center [165, 316] width 8 height 8
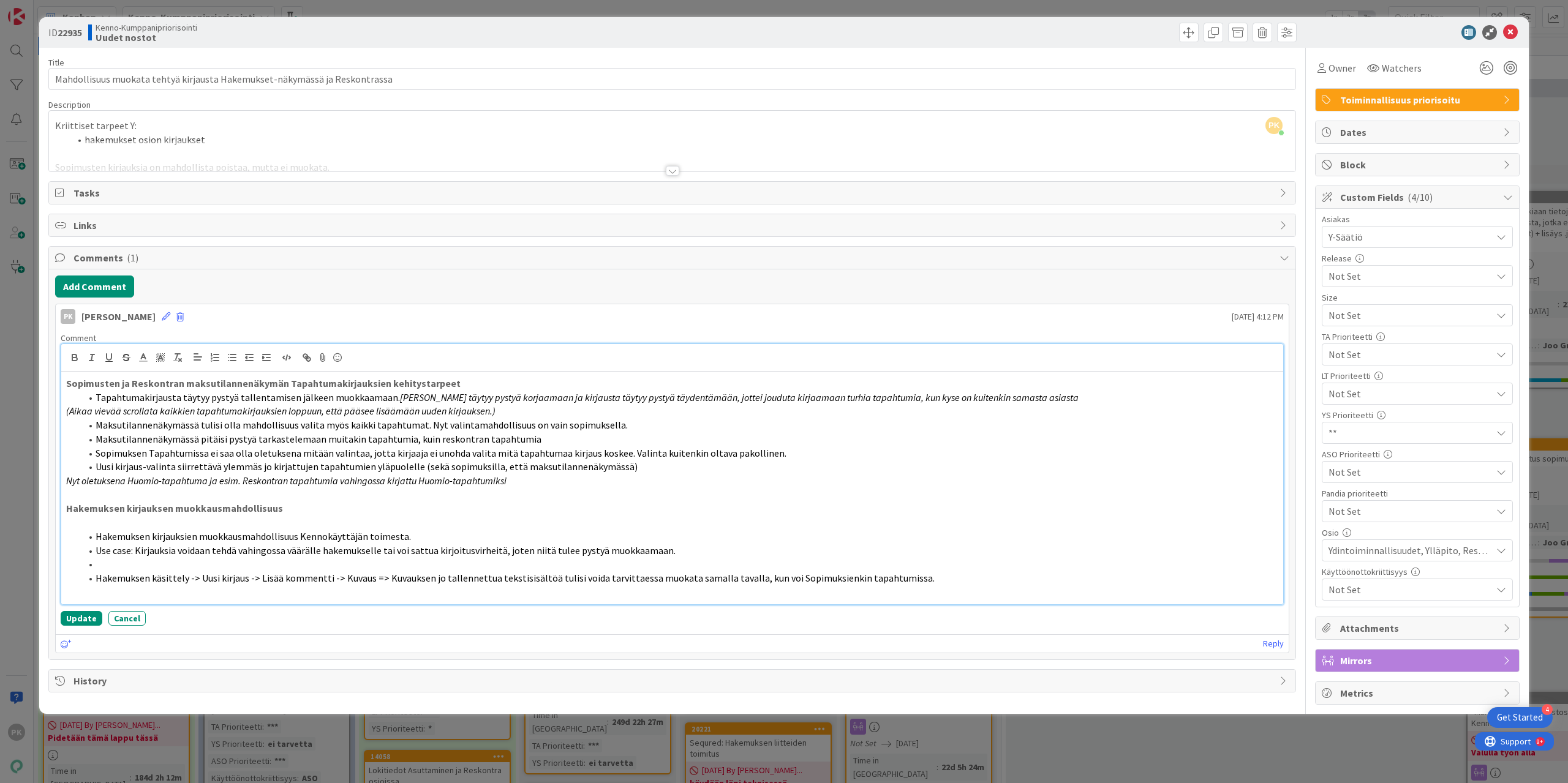
click at [906, 566] on li at bounding box center [679, 564] width 1197 height 14
click at [1505, 623] on icon at bounding box center [1508, 628] width 10 height 10
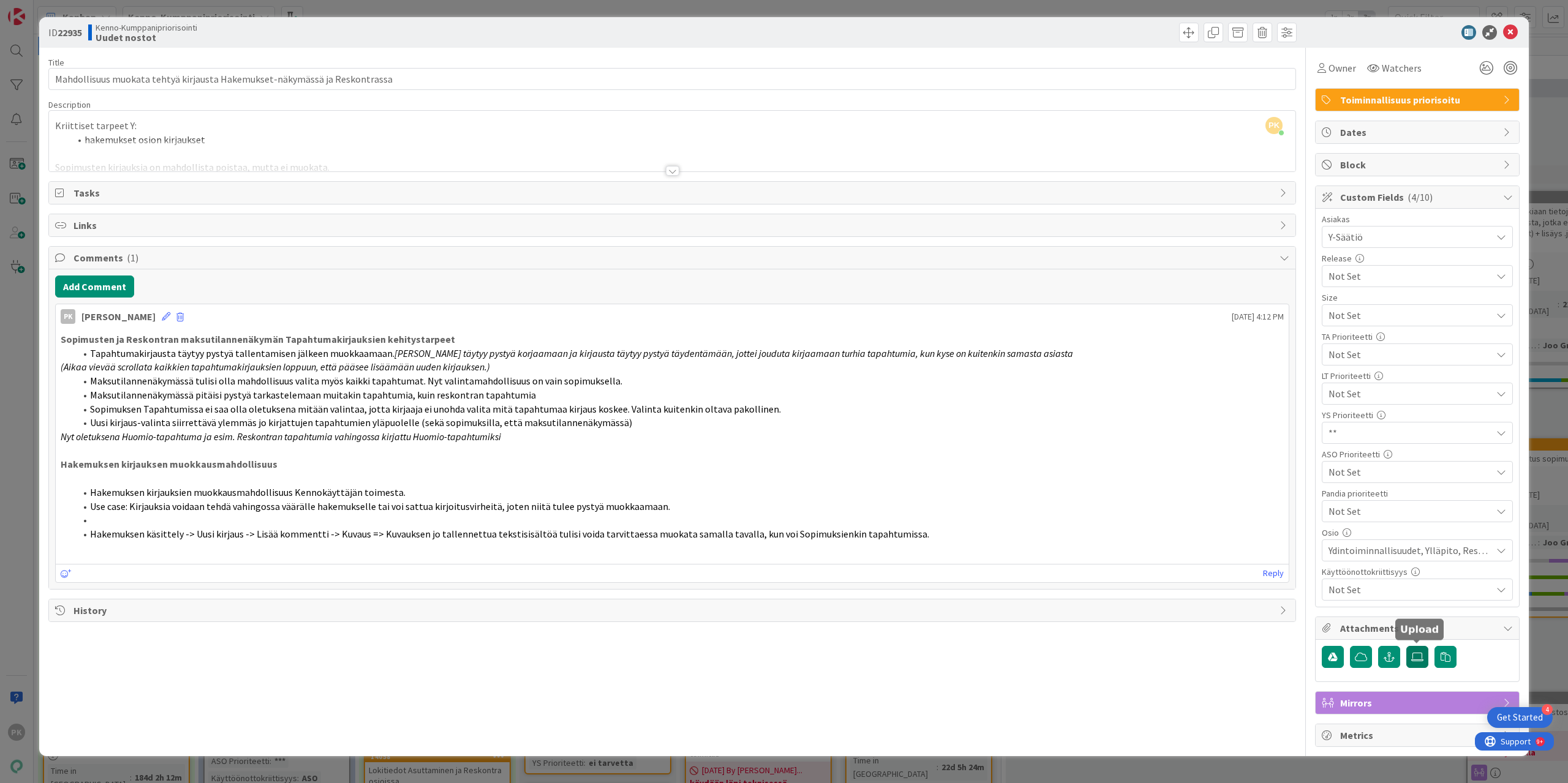
click at [1412, 652] on icon at bounding box center [1417, 657] width 12 height 10
click at [1406, 646] on input "file" at bounding box center [1406, 646] width 0 height 0
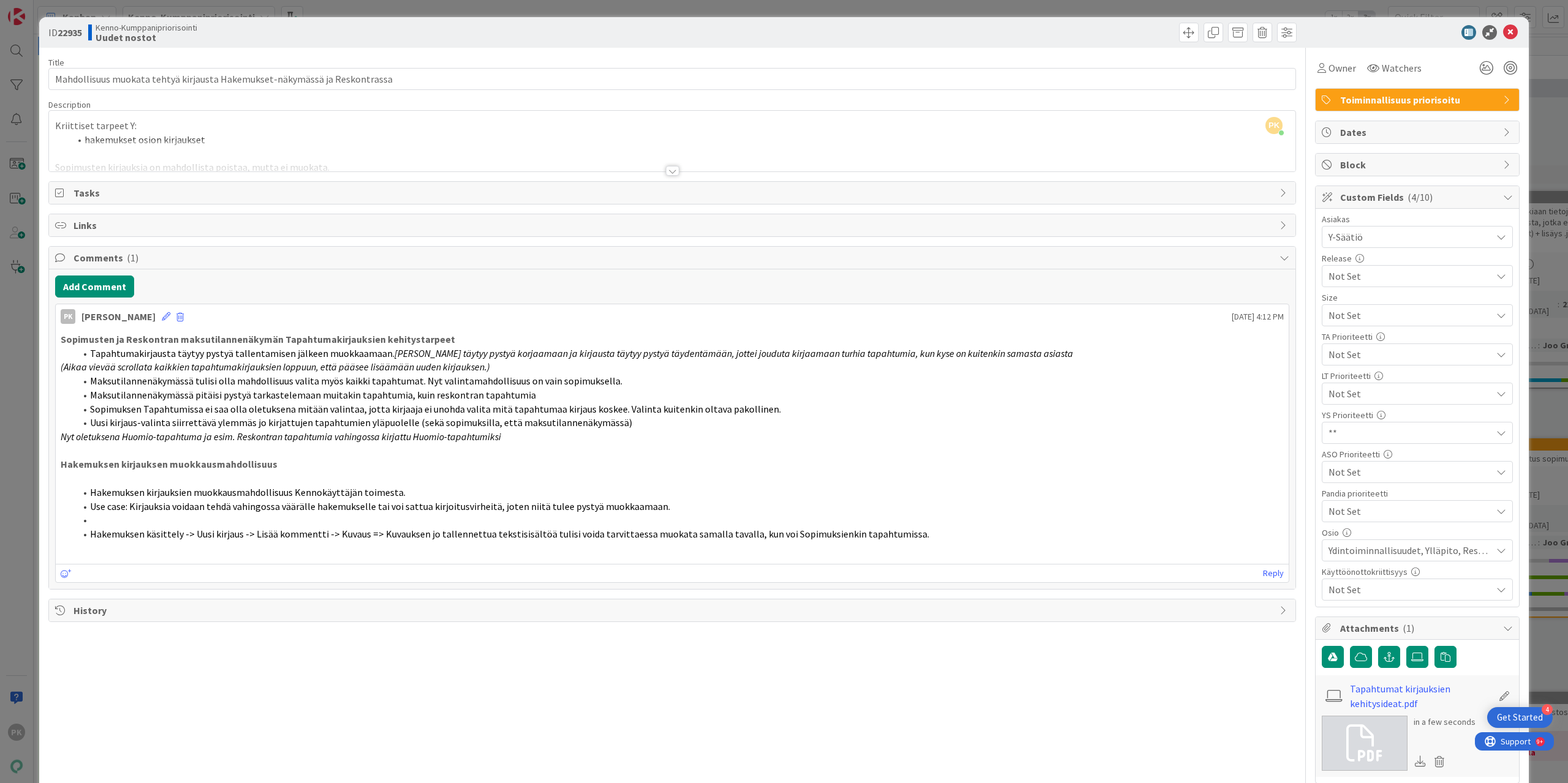
click at [907, 530] on li "Hakemuksen käsittely -> Uusi kirjaus -> Lisää kommentti -> Kuvaus => Kuvauksen …" at bounding box center [679, 534] width 1208 height 14
click at [913, 532] on li "Hakemuksen käsittely -> Uusi kirjaus -> Lisää kommentti -> Kuvaus => Kuvauksen …" at bounding box center [679, 534] width 1208 height 14
click at [900, 524] on li at bounding box center [679, 520] width 1208 height 14
click at [158, 308] on div "PK [PERSON_NAME] [DATE] 4:12 PM" at bounding box center [672, 314] width 1233 height 20
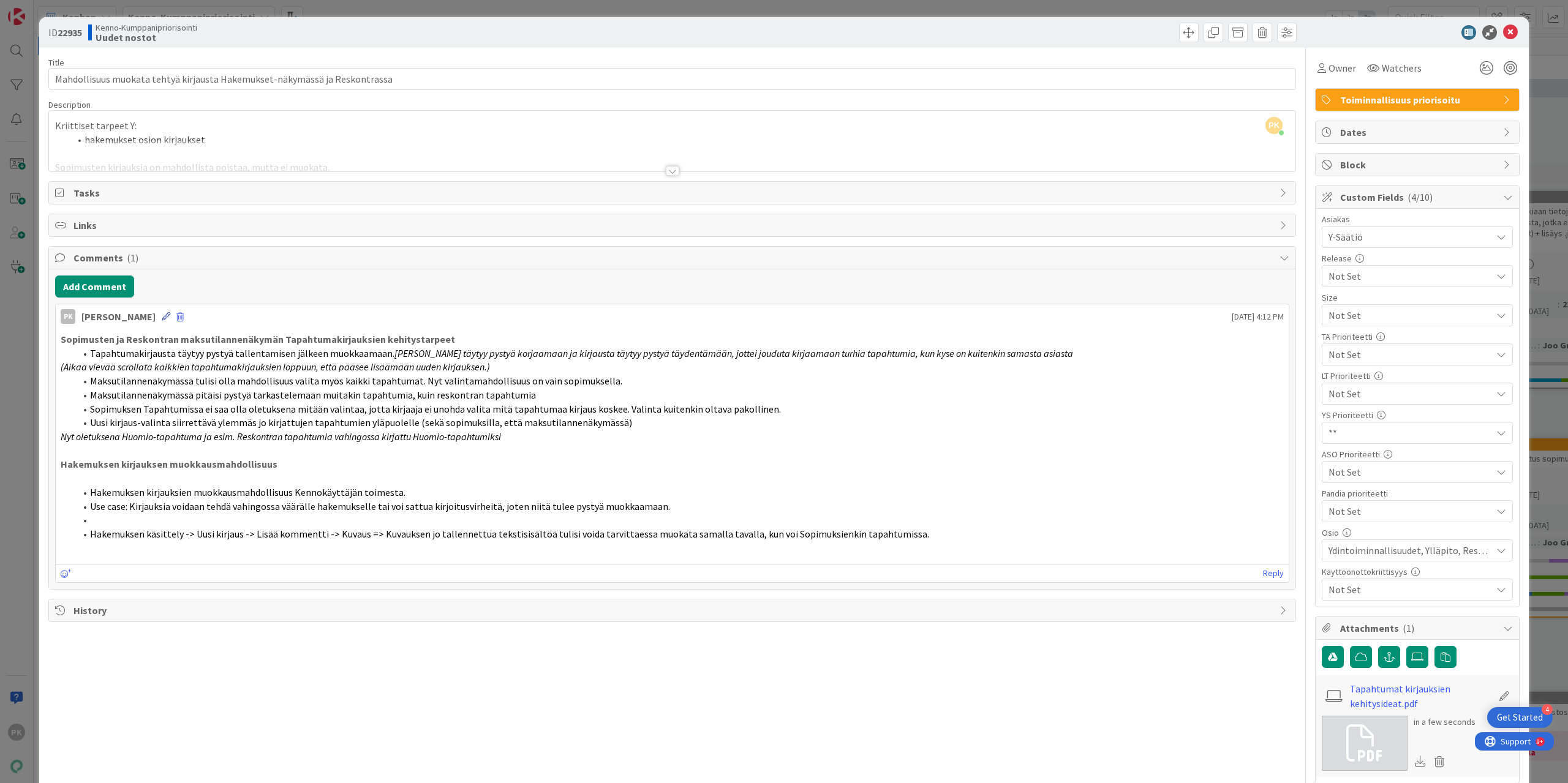
click at [162, 312] on icon at bounding box center [165, 316] width 8 height 8
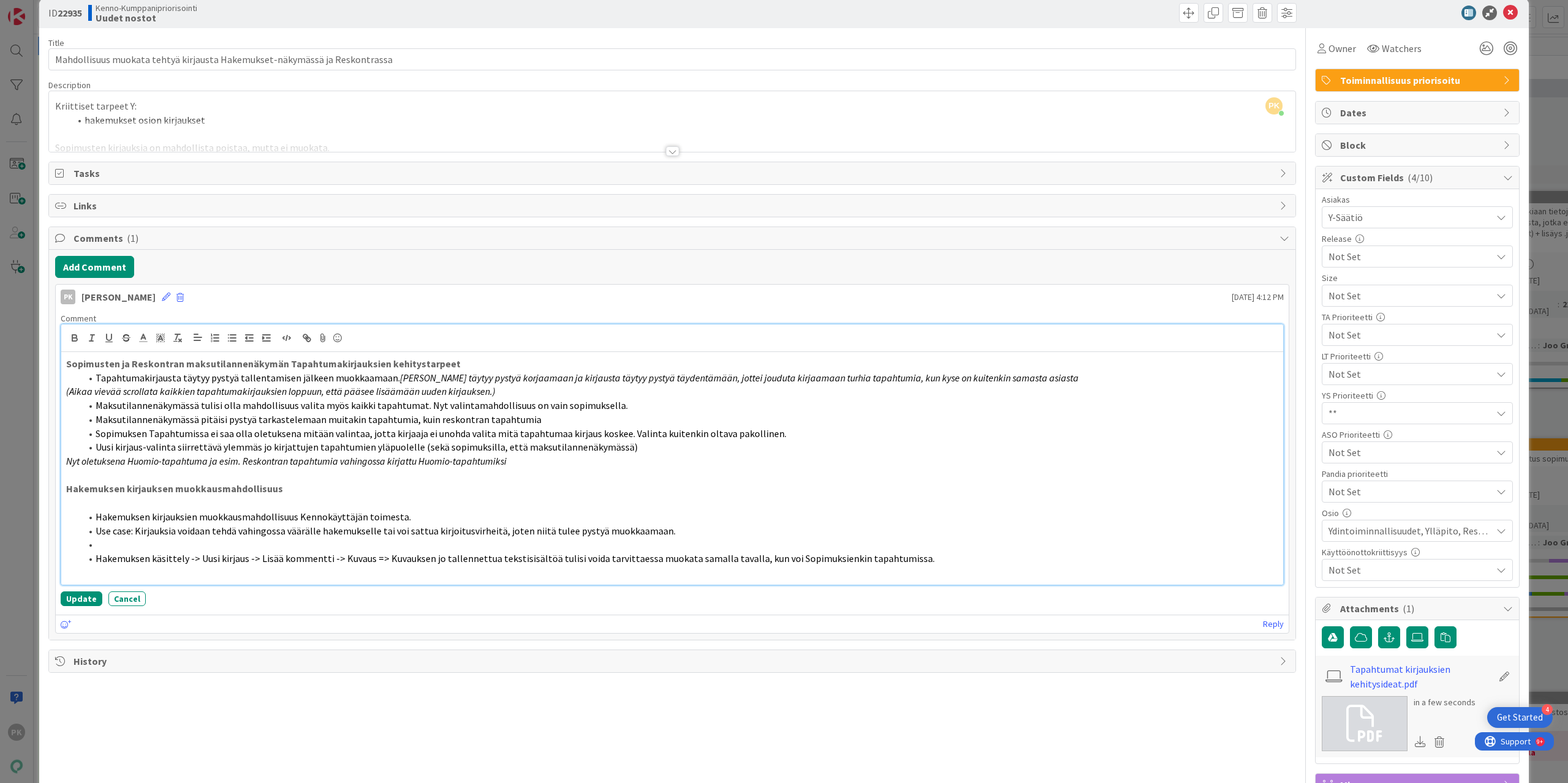
scroll to position [88, 0]
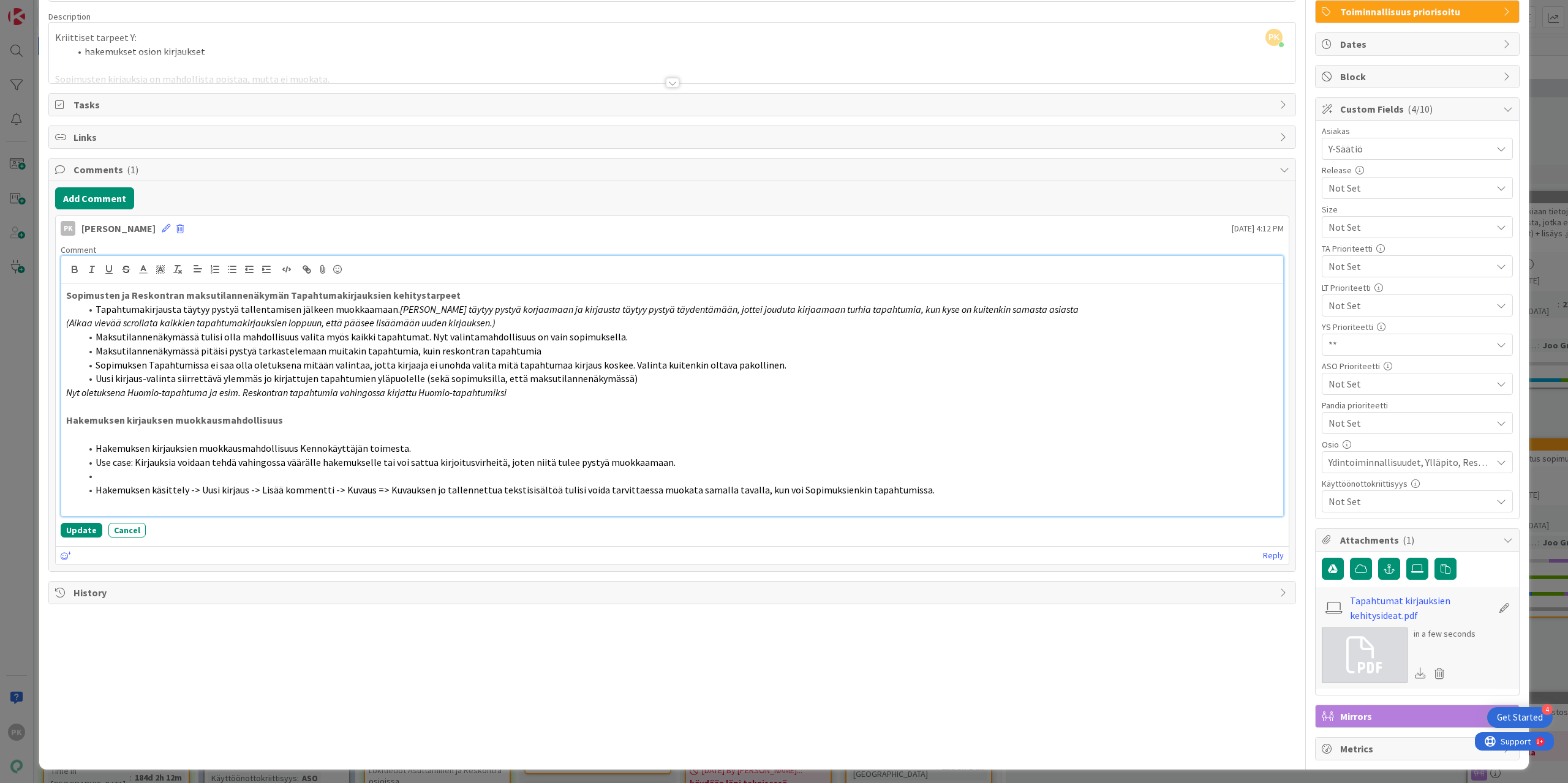
click at [959, 489] on li "Hakemuksen käsittely -> Uusi kirjaus -> Lisää kommentti -> Kuvaus => Kuvauksen …" at bounding box center [679, 491] width 1197 height 14
click at [80, 551] on button "Update" at bounding box center [81, 558] width 42 height 15
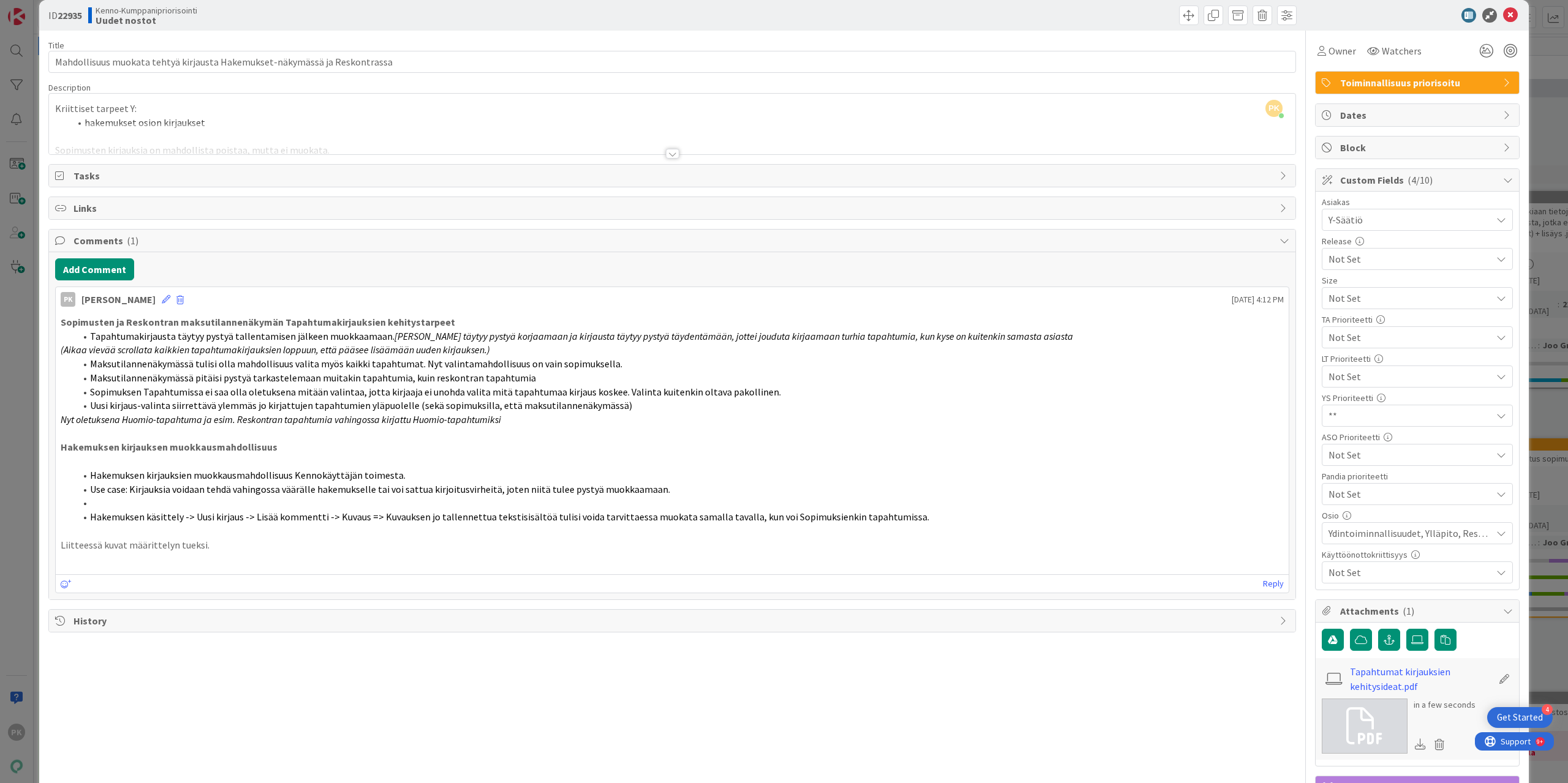
scroll to position [0, 0]
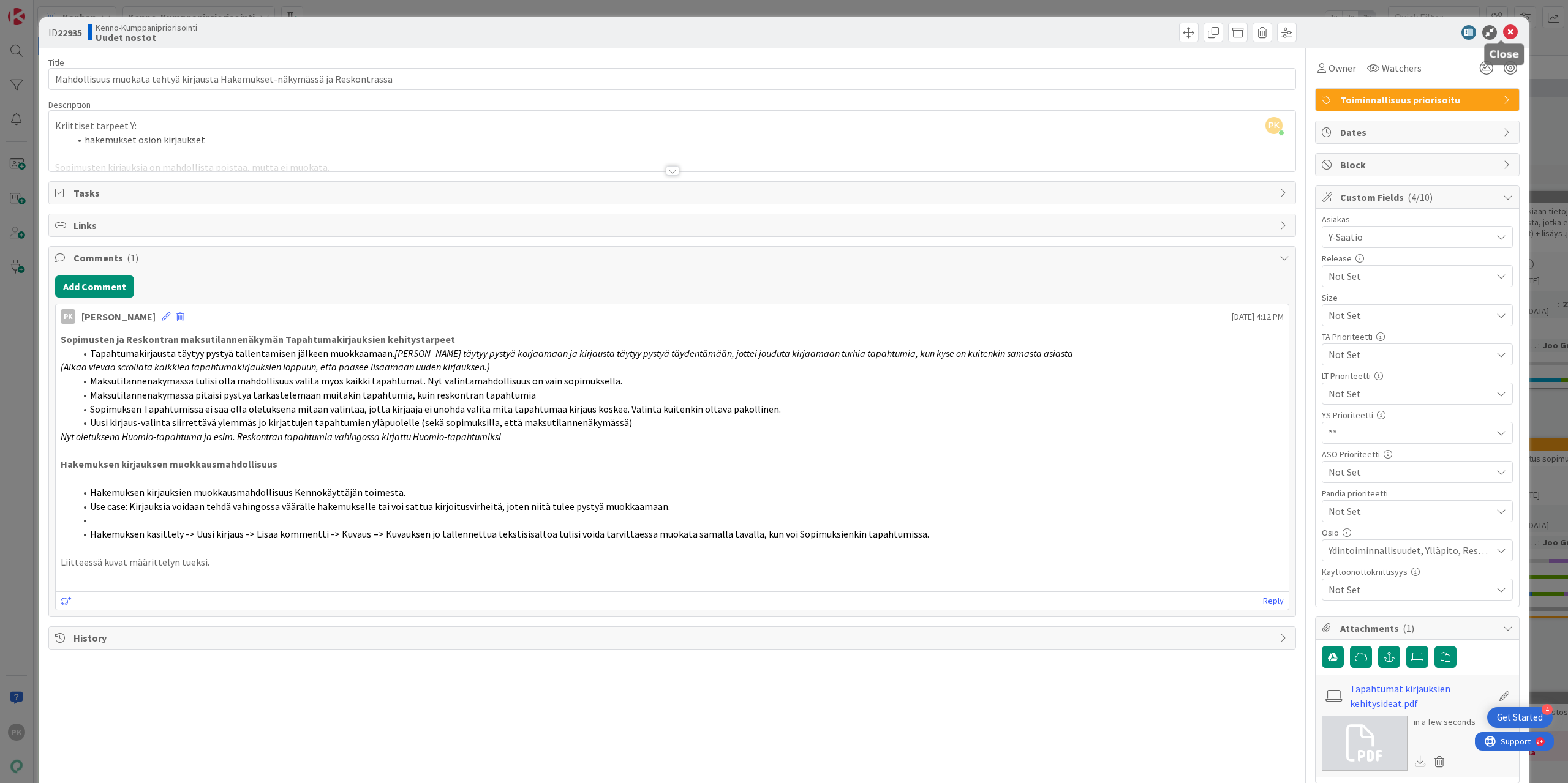
click at [1505, 33] on icon at bounding box center [1510, 32] width 15 height 15
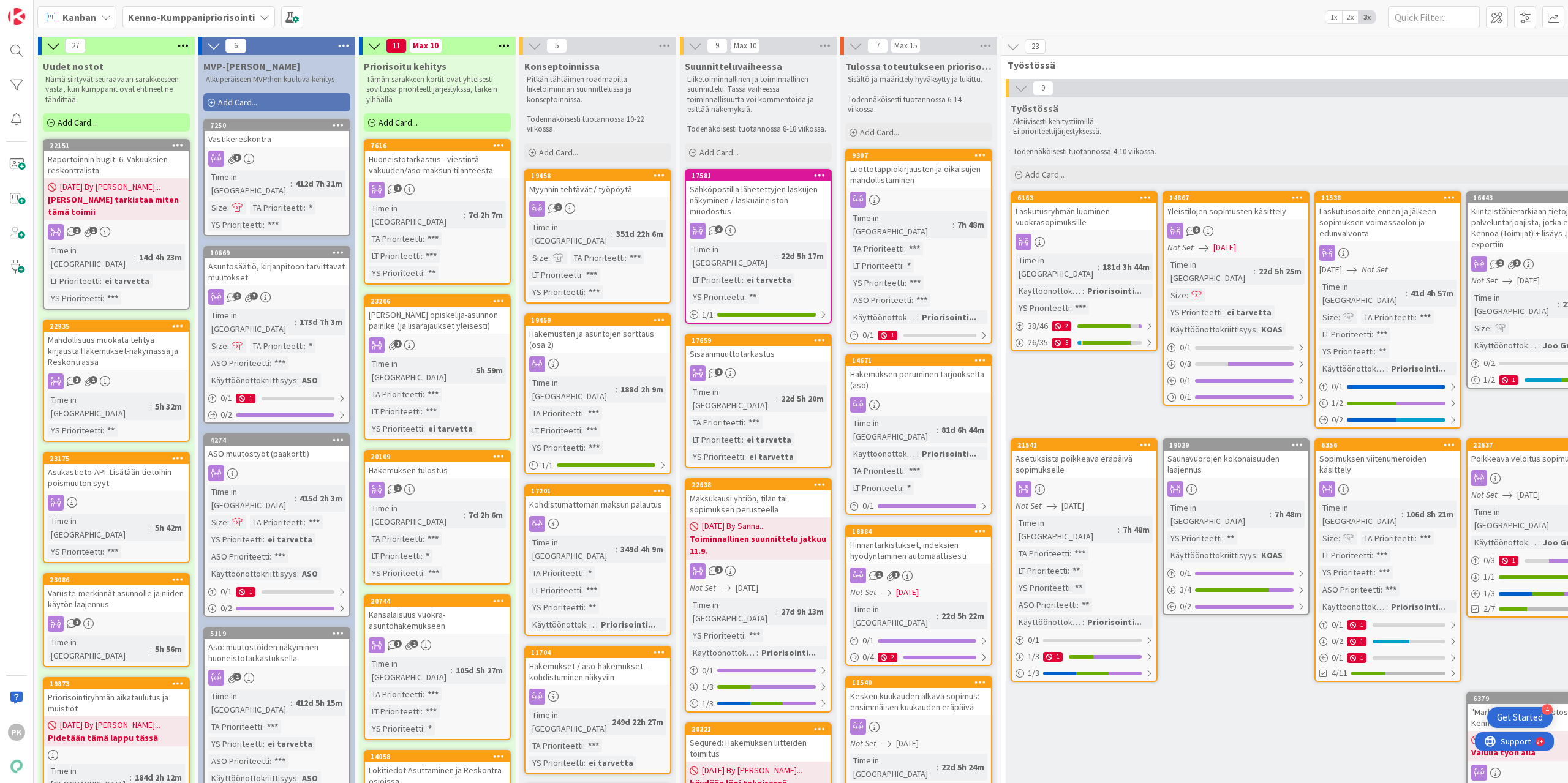
click at [110, 374] on div "1 1" at bounding box center [116, 382] width 144 height 16
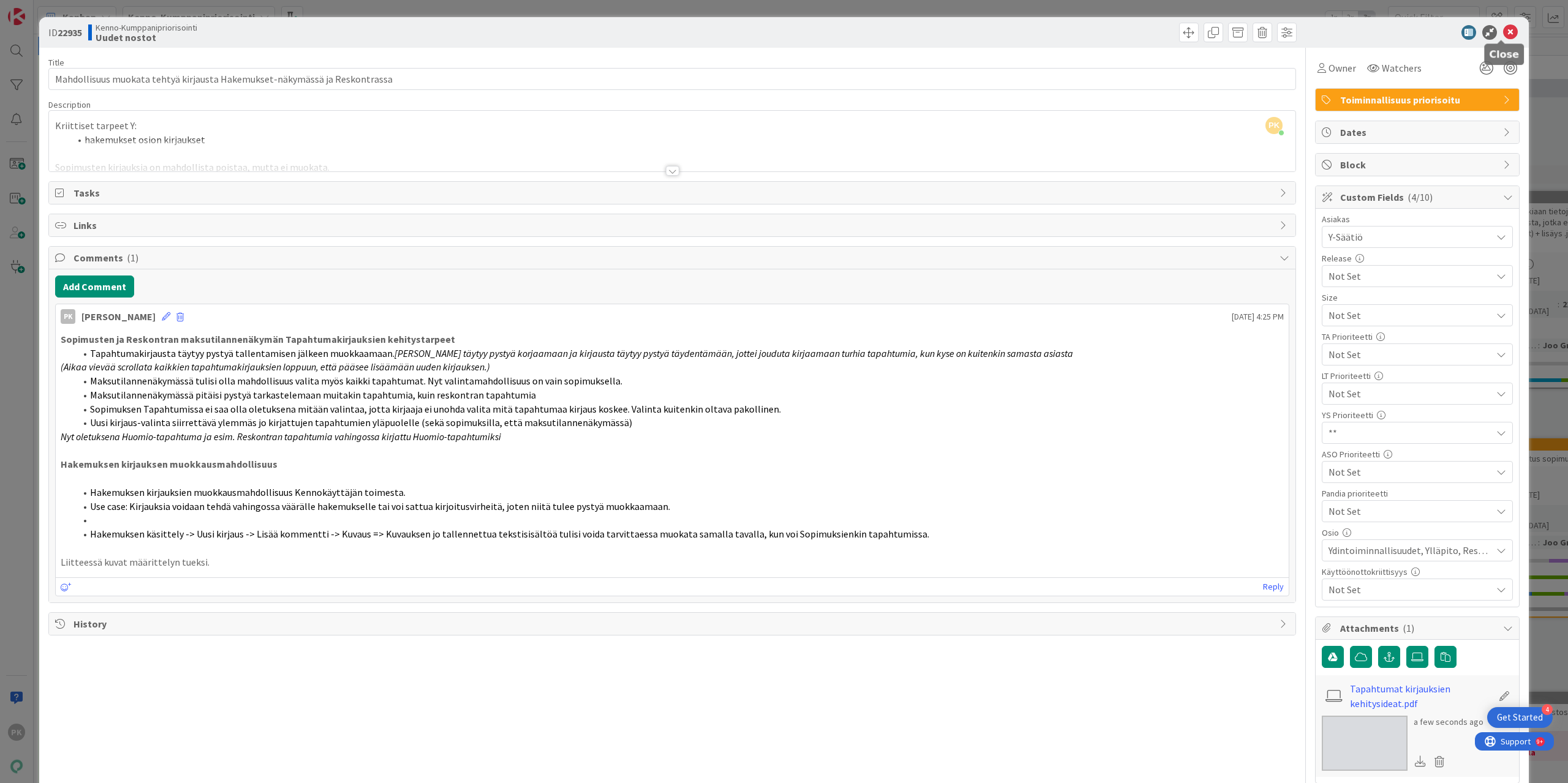
click at [1503, 29] on icon at bounding box center [1510, 32] width 15 height 15
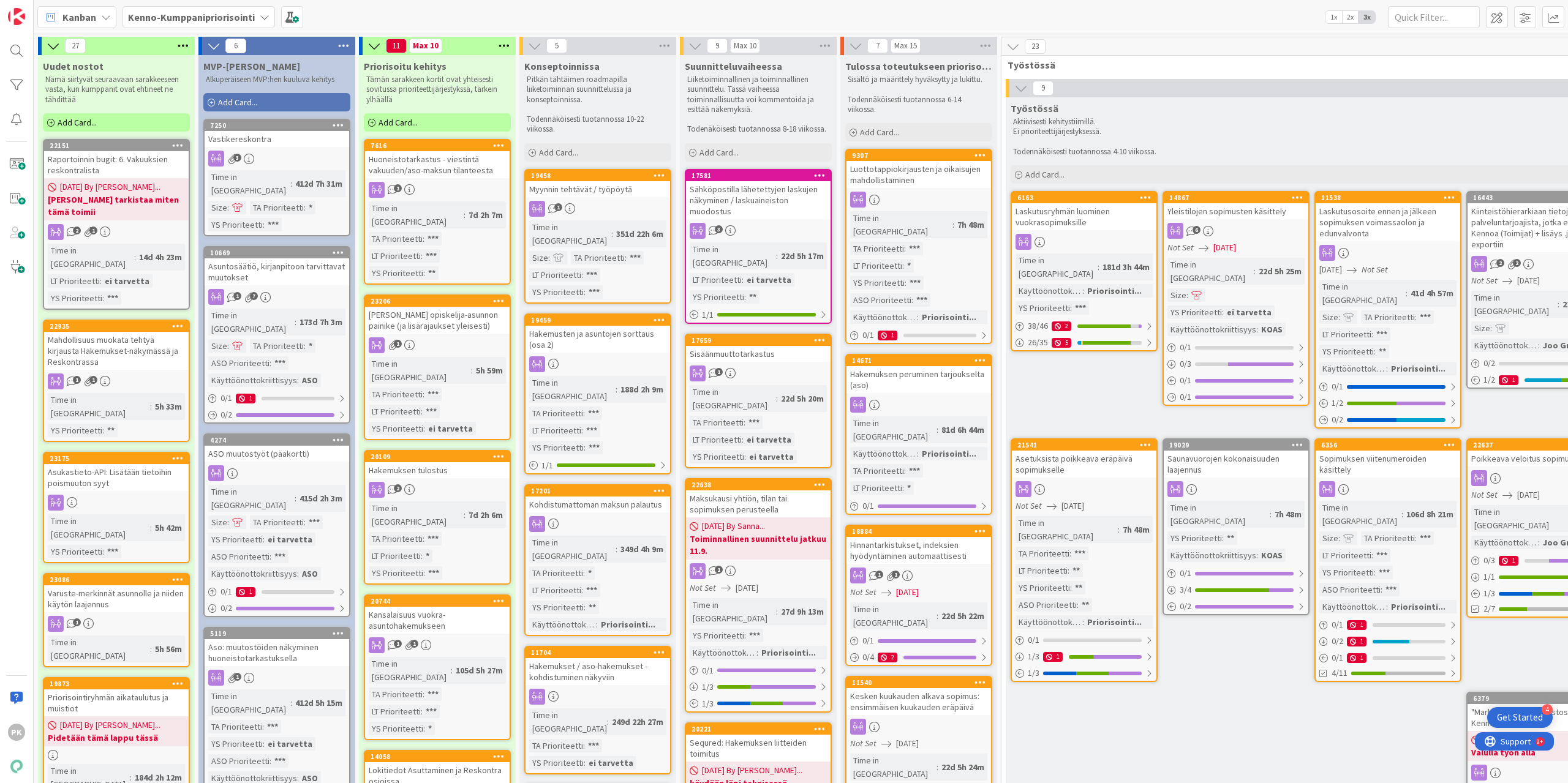
click at [143, 464] on div "Asukastieto-API: Lisätään tietoihin poismuuton syyt" at bounding box center [116, 478] width 144 height 27
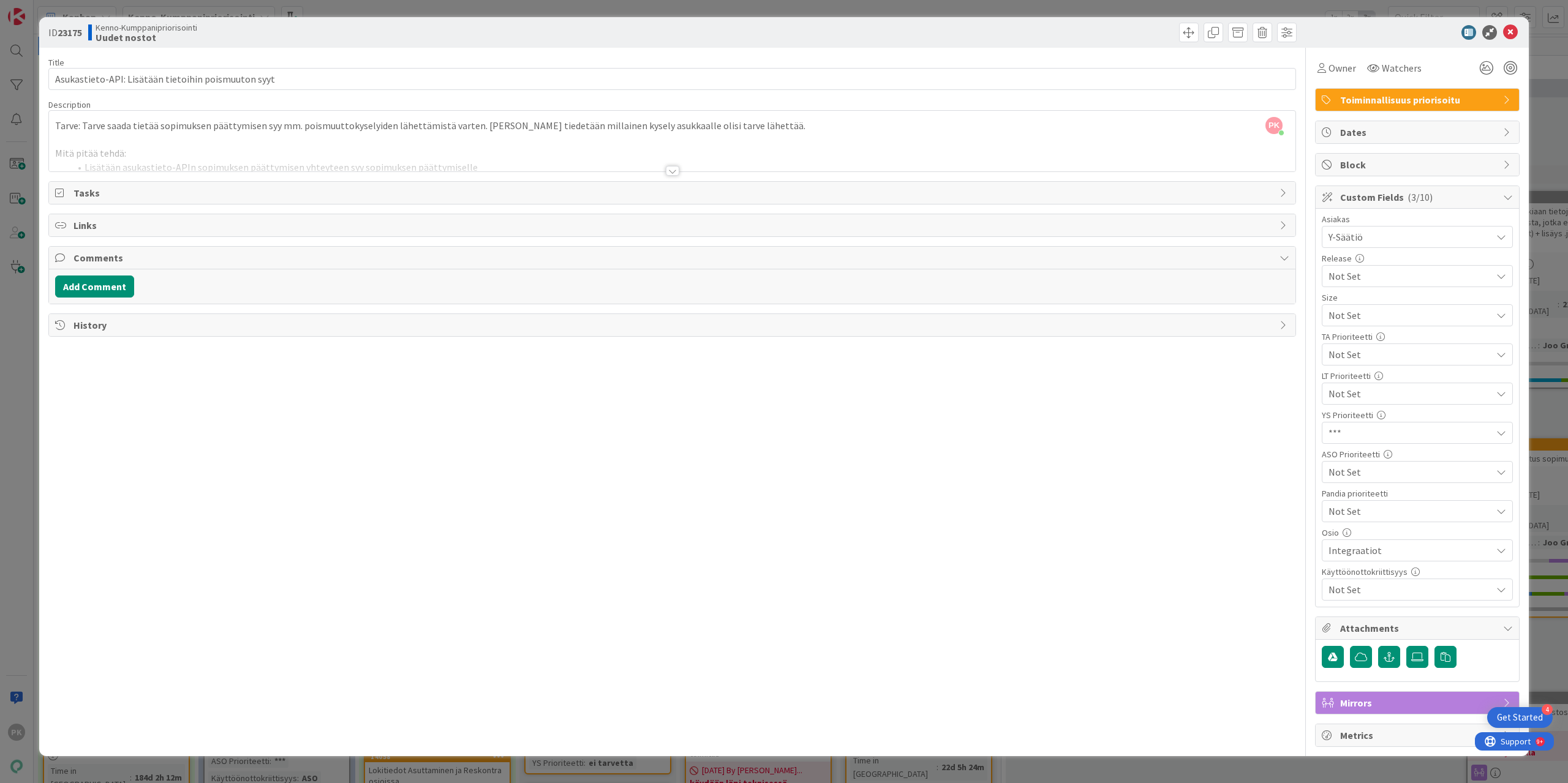
click at [668, 170] on div at bounding box center [672, 171] width 13 height 10
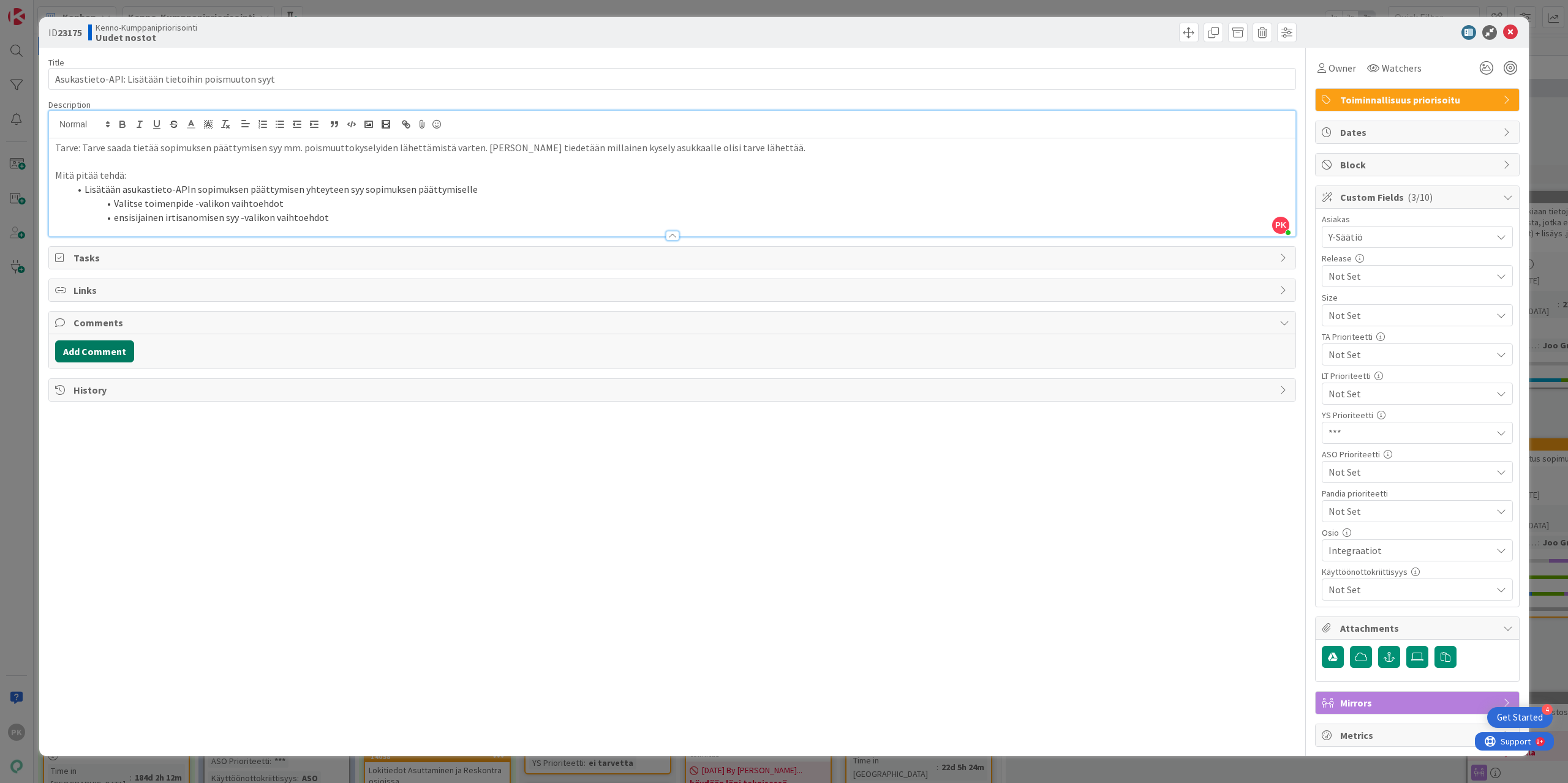
click at [91, 347] on button "Add Comment" at bounding box center [94, 351] width 79 height 22
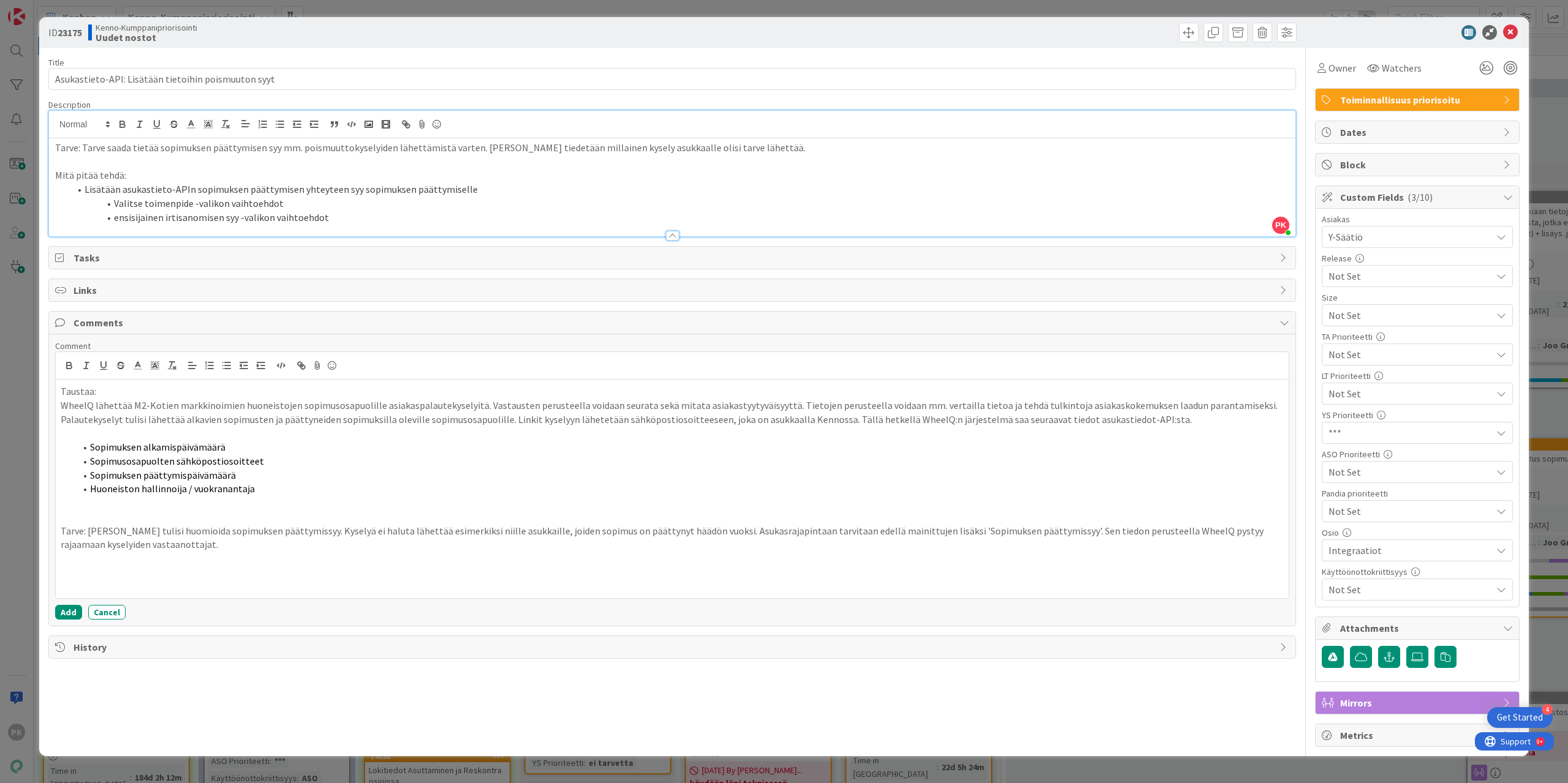
click at [98, 389] on p "Taustaa:" at bounding box center [672, 392] width 1223 height 14
click at [62, 401] on p "WheelQ lähettää M2-Kotien markkinoimien huoneistojen sopimusosapuolille asiakas…" at bounding box center [672, 412] width 1223 height 28
click at [1137, 401] on p "WheelQ lähettää M2-Kotien markkinoimien huoneistojen sopimusosapuolille asiakas…" at bounding box center [672, 412] width 1223 height 28
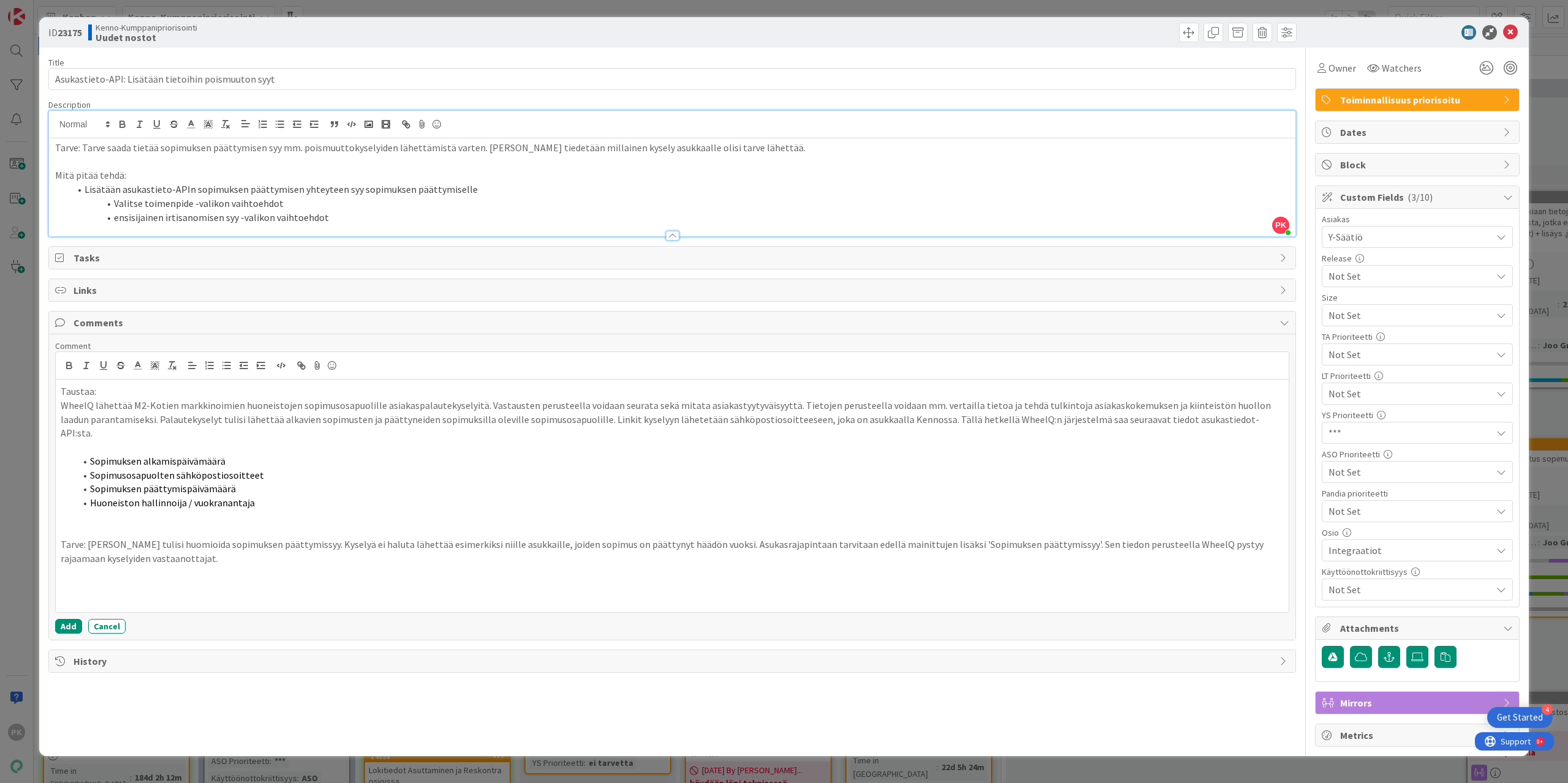
click at [101, 387] on p "Taustaa:" at bounding box center [672, 392] width 1223 height 14
drag, startPoint x: 101, startPoint y: 387, endPoint x: 58, endPoint y: 389, distance: 43.0
click at [58, 389] on div "Taustaa: WheelQ lähettää M2-Kotien markkinoimien huoneistojen sopimusosapuolill…" at bounding box center [672, 496] width 1233 height 233
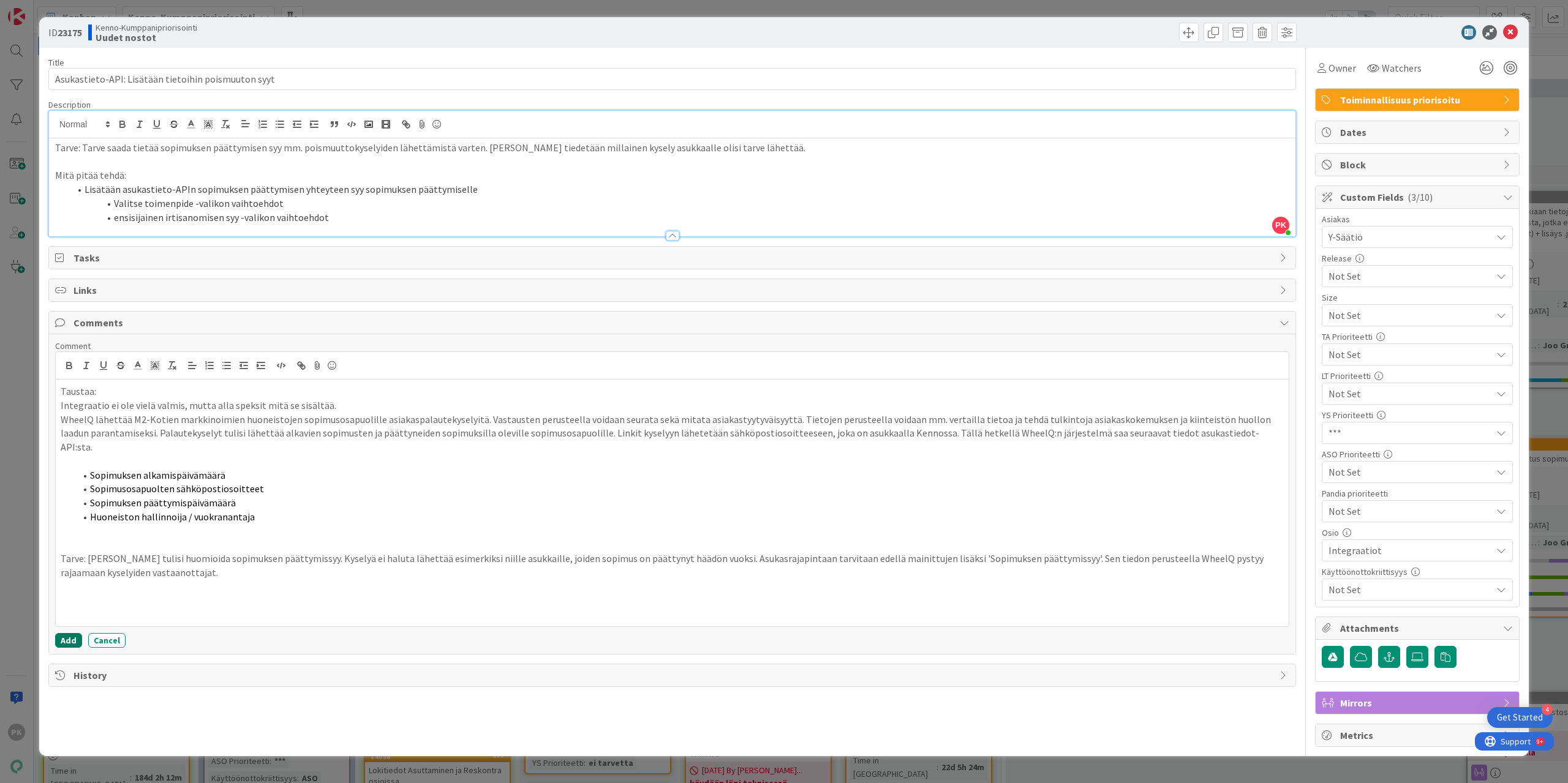
click at [71, 633] on button "Add" at bounding box center [69, 640] width 27 height 15
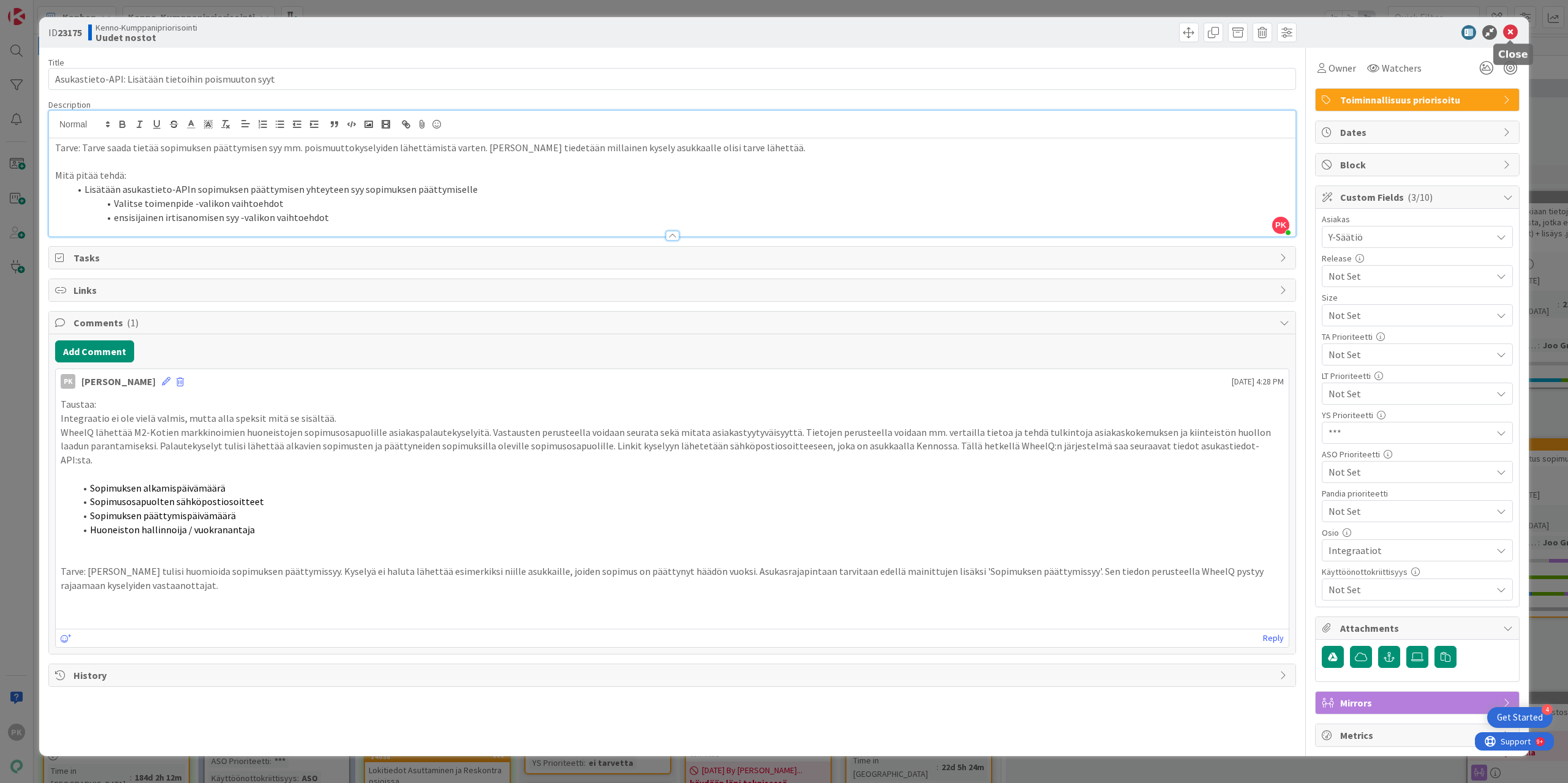
click at [1509, 30] on icon at bounding box center [1510, 32] width 15 height 15
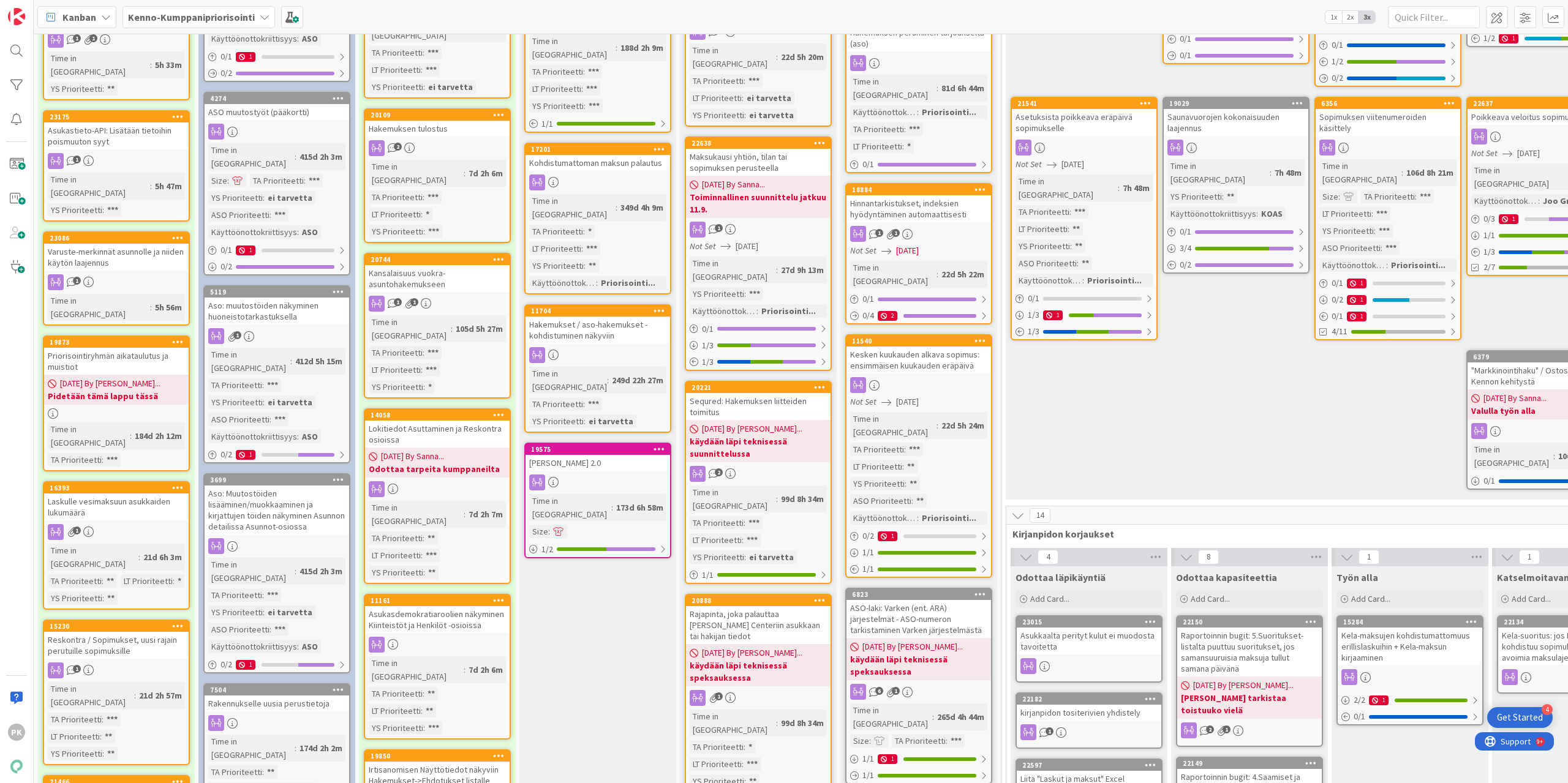
scroll to position [429, 0]
